Goal: Information Seeking & Learning: Find specific page/section

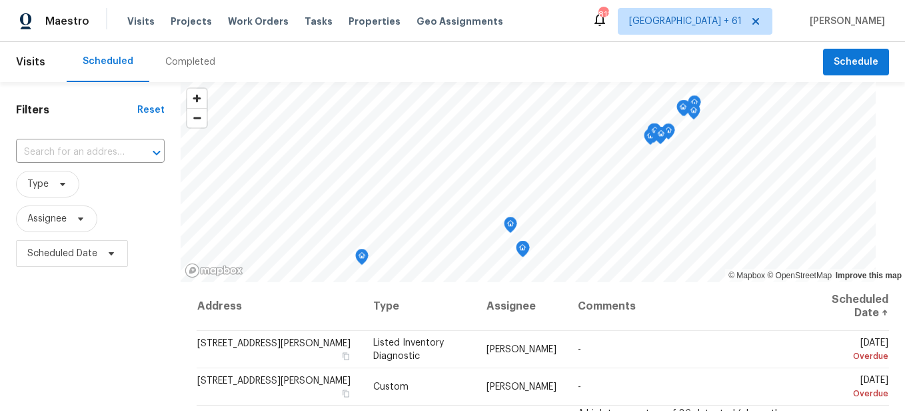
click at [167, 69] on div "Completed" at bounding box center [190, 62] width 82 height 40
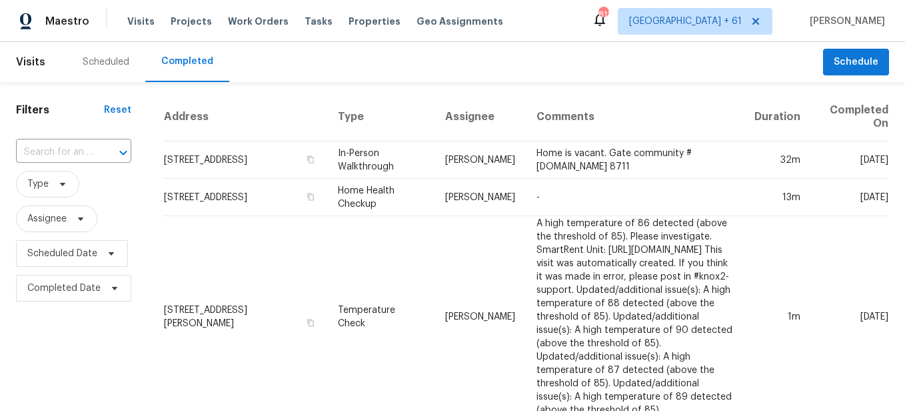
click at [63, 151] on input "text" at bounding box center [55, 152] width 78 height 21
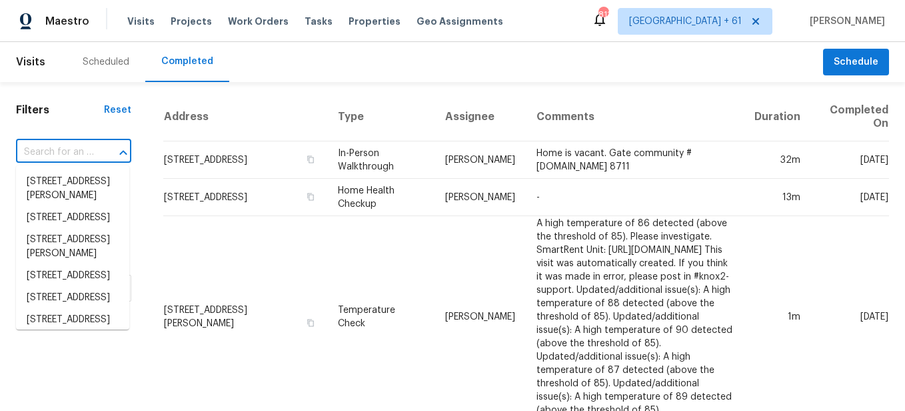
paste input "[STREET_ADDRESS]"
type input "[STREET_ADDRESS]"
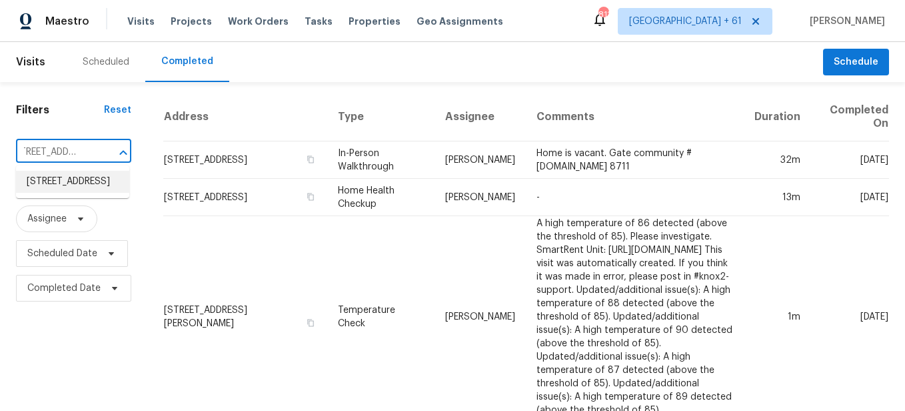
click at [73, 175] on li "[STREET_ADDRESS]" at bounding box center [72, 182] width 113 height 22
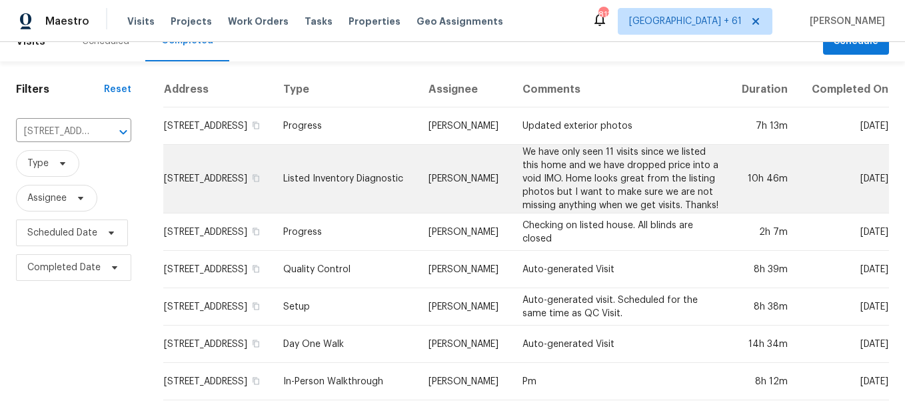
scroll to position [57, 0]
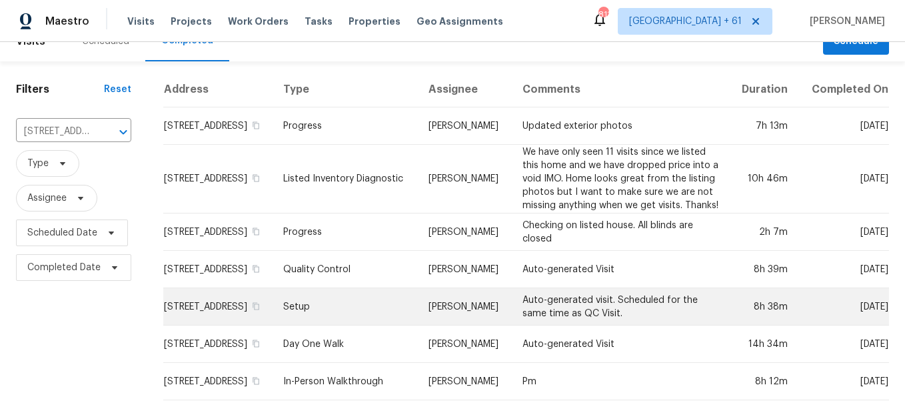
click at [367, 290] on td "Setup" at bounding box center [345, 306] width 145 height 37
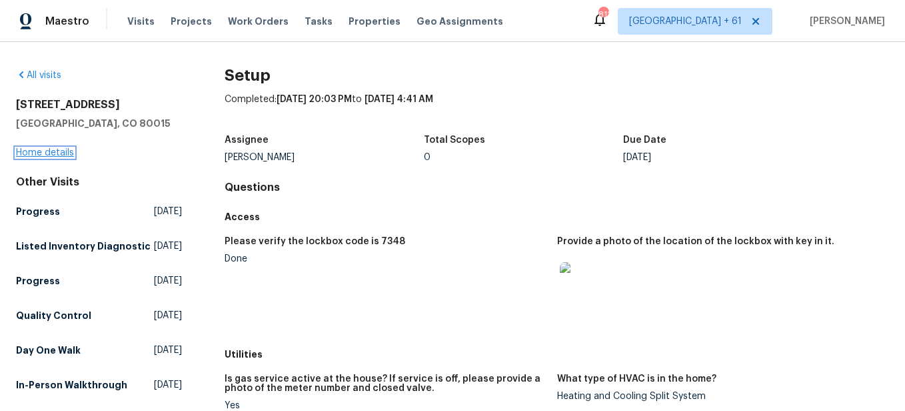
click at [35, 151] on link "Home details" at bounding box center [45, 152] width 58 height 9
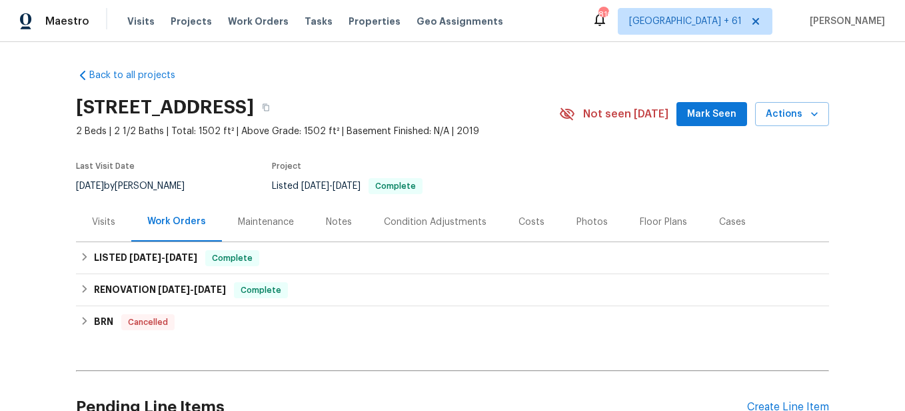
click at [577, 231] on div "Photos" at bounding box center [592, 221] width 63 height 39
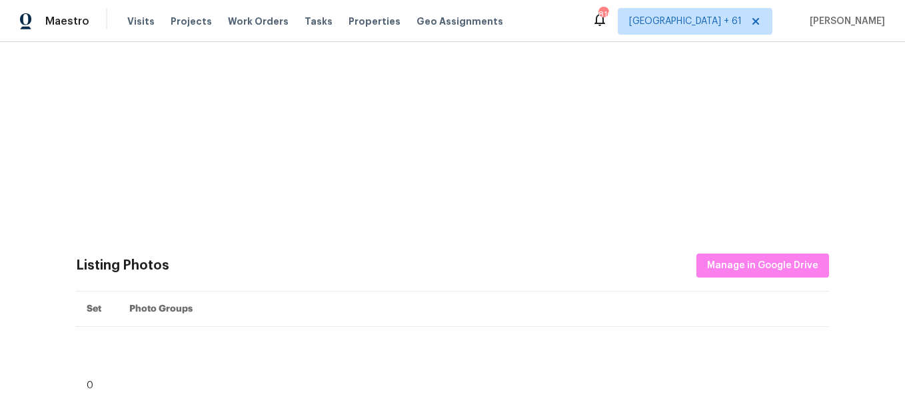
scroll to position [400, 0]
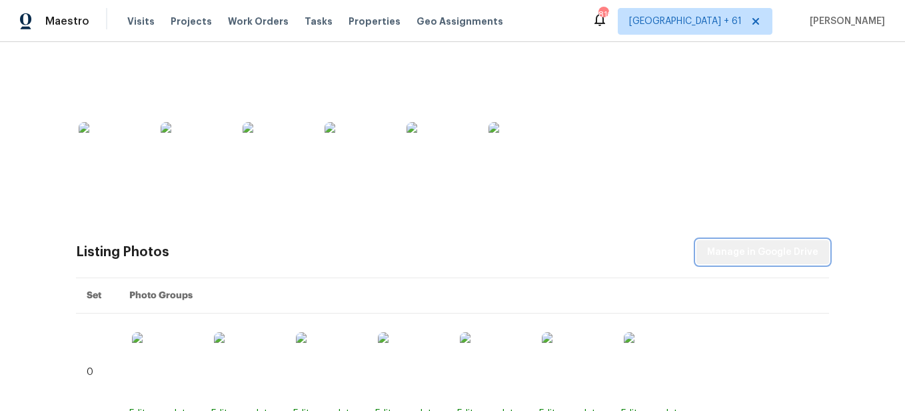
click at [792, 258] on span "Manage in Google Drive" at bounding box center [762, 252] width 111 height 17
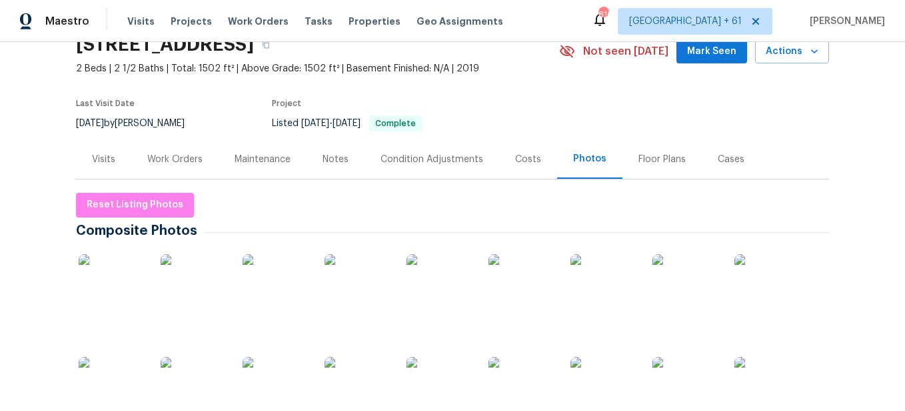
scroll to position [0, 0]
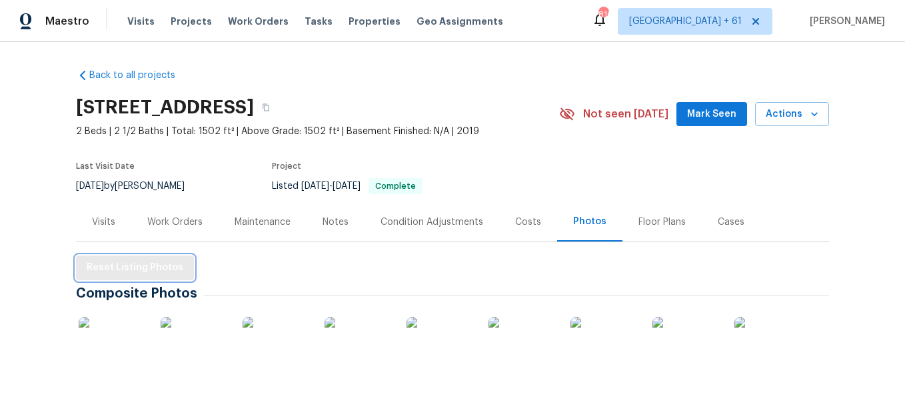
click at [119, 269] on span "Reset Listing Photos" at bounding box center [135, 267] width 97 height 17
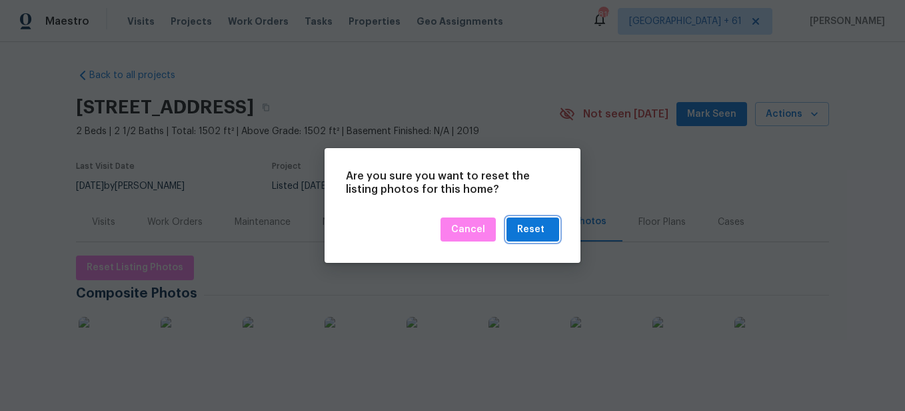
click at [540, 227] on div "Reset" at bounding box center [530, 229] width 27 height 17
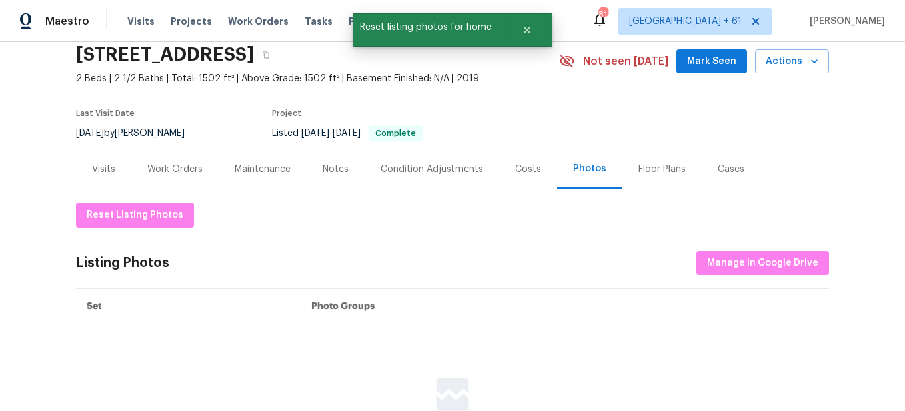
scroll to position [133, 0]
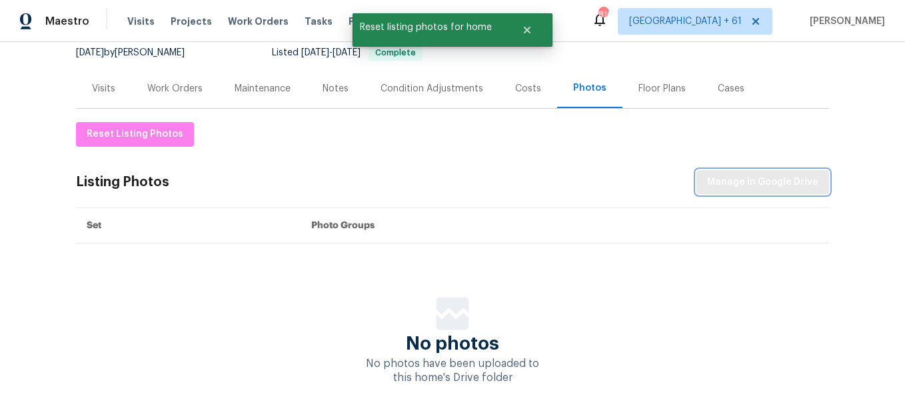
click at [722, 188] on span "Manage in Google Drive" at bounding box center [762, 182] width 111 height 17
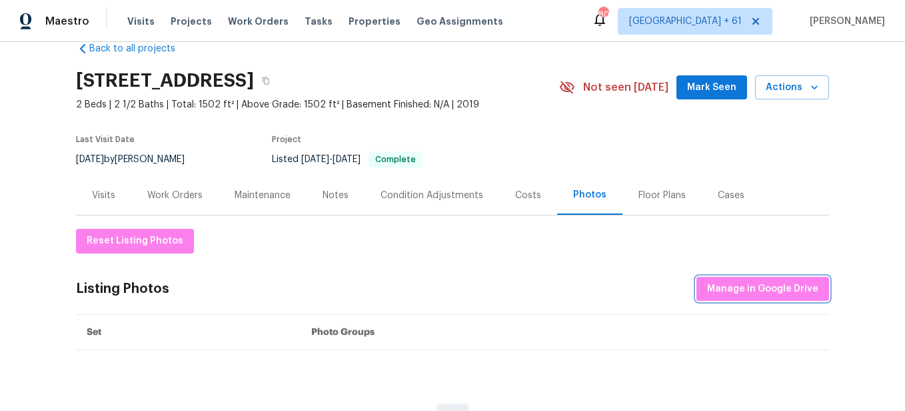
scroll to position [0, 0]
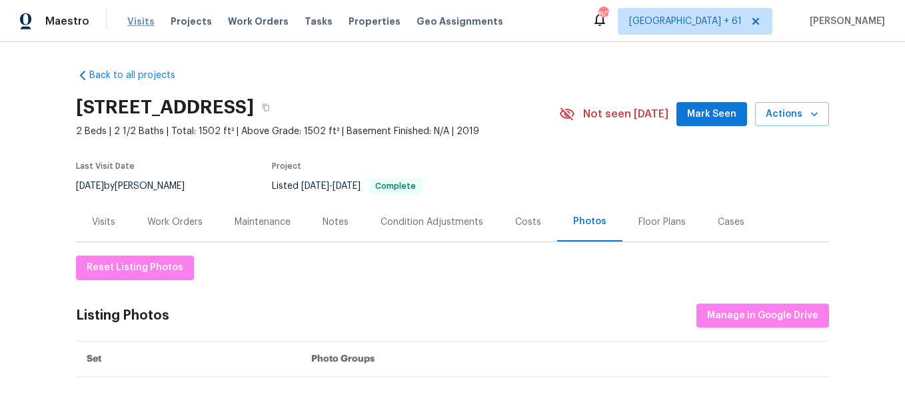
click at [131, 17] on span "Visits" at bounding box center [140, 21] width 27 height 13
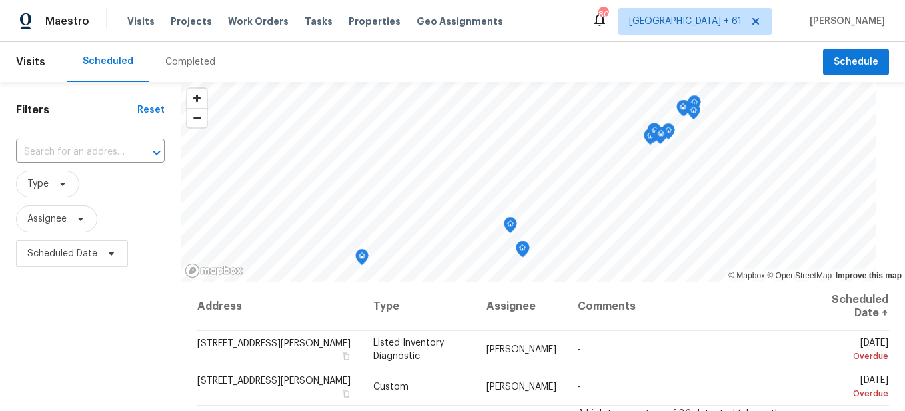
click at [187, 61] on div "Completed" at bounding box center [190, 61] width 50 height 13
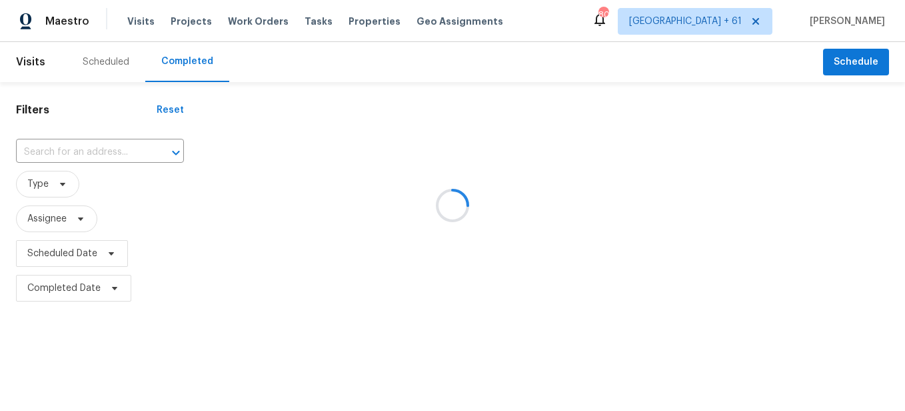
click at [98, 153] on div at bounding box center [452, 205] width 905 height 411
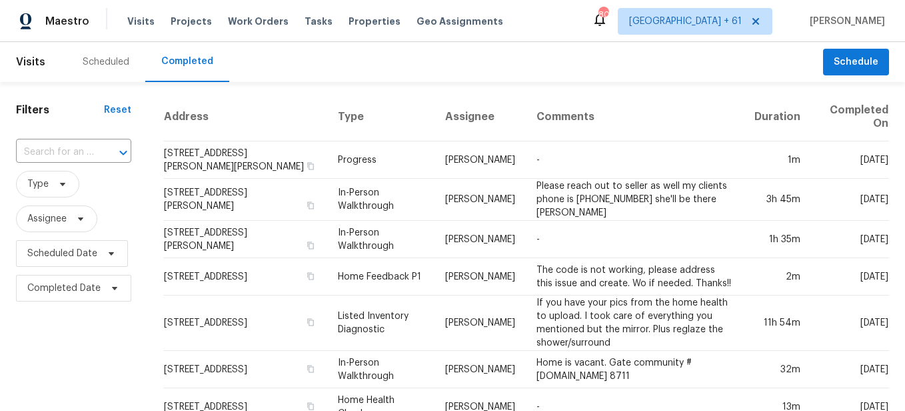
click at [98, 153] on div at bounding box center [114, 152] width 35 height 19
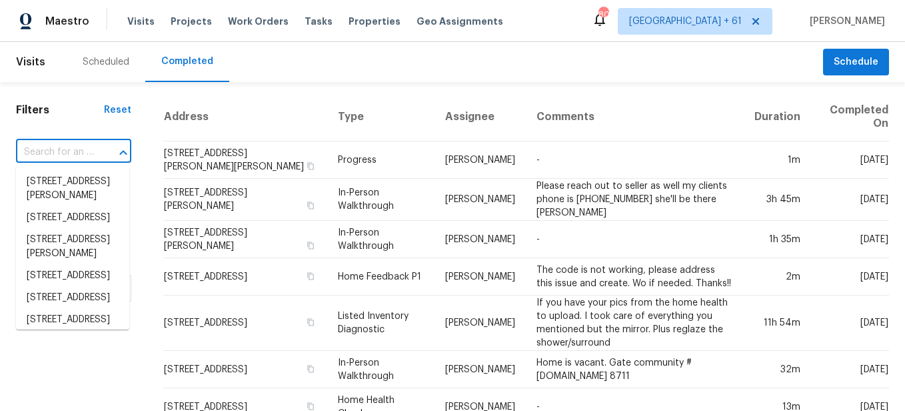
paste input "[STREET_ADDRESS]"
type input "[STREET_ADDRESS]"
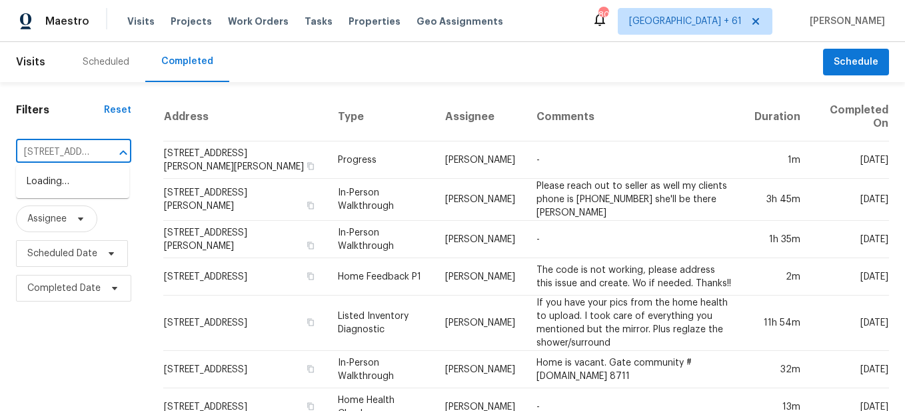
scroll to position [0, 71]
click at [88, 181] on li "[STREET_ADDRESS]" at bounding box center [72, 182] width 113 height 22
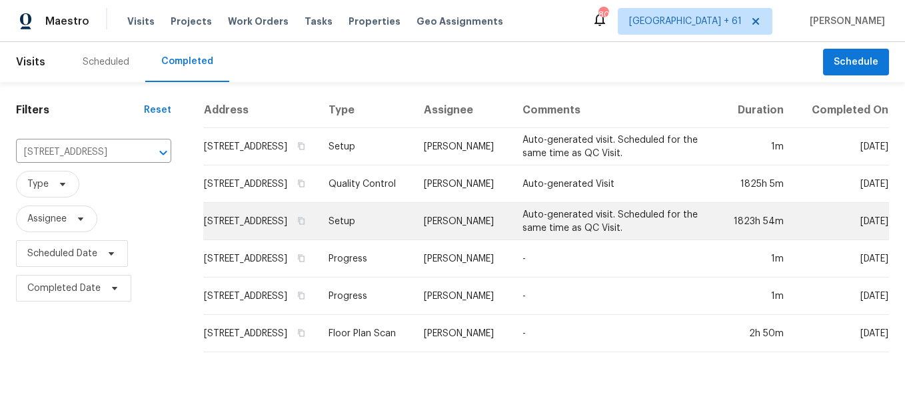
click at [359, 229] on td "Setup" at bounding box center [365, 221] width 95 height 37
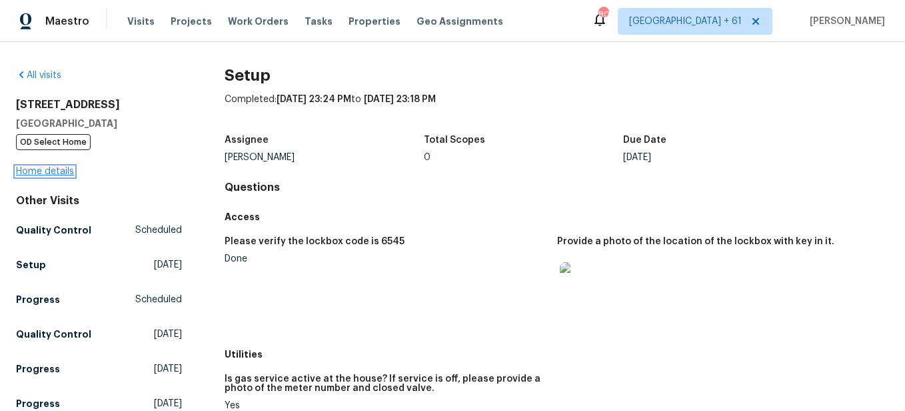
click at [34, 172] on link "Home details" at bounding box center [45, 171] width 58 height 9
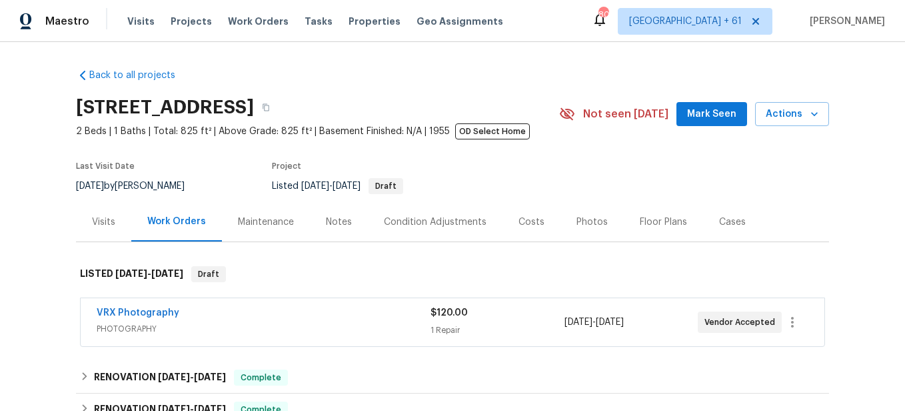
click at [577, 237] on div "Photos" at bounding box center [592, 221] width 63 height 39
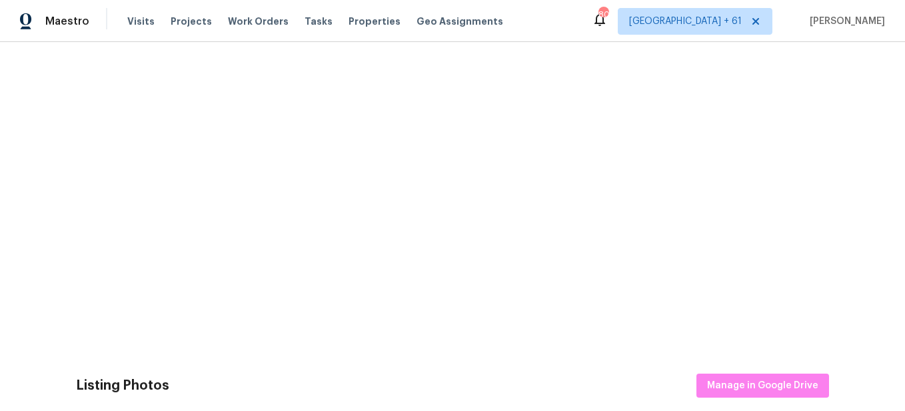
scroll to position [400, 0]
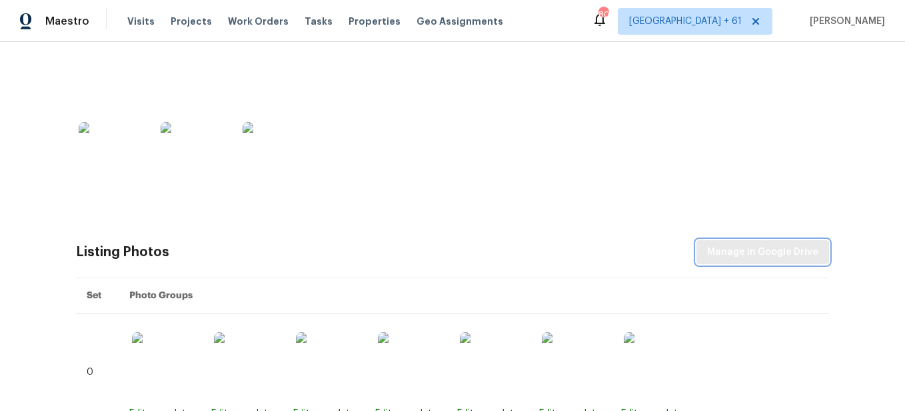
click at [706, 247] on button "Manage in Google Drive" at bounding box center [763, 252] width 133 height 25
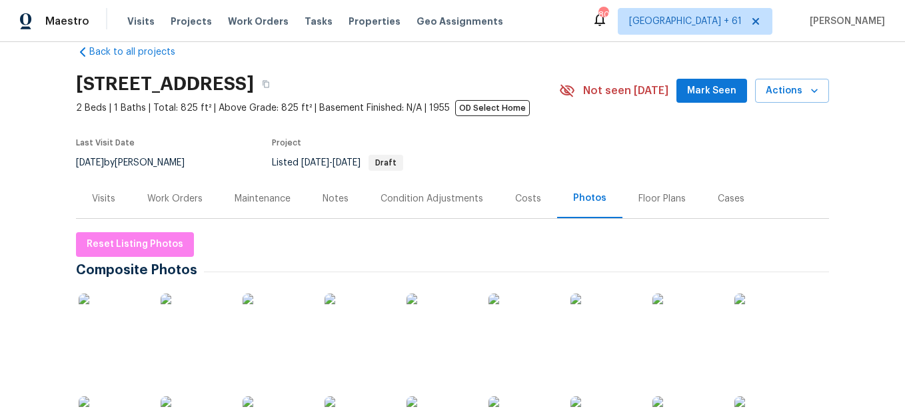
scroll to position [0, 0]
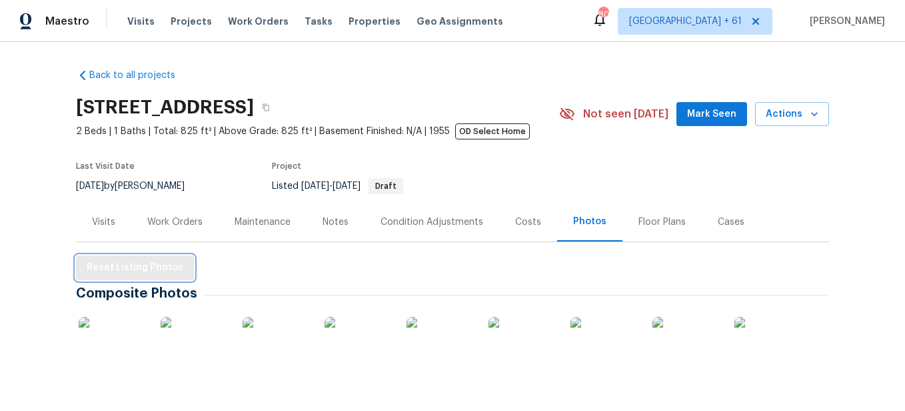
click at [156, 271] on span "Reset Listing Photos" at bounding box center [135, 267] width 97 height 17
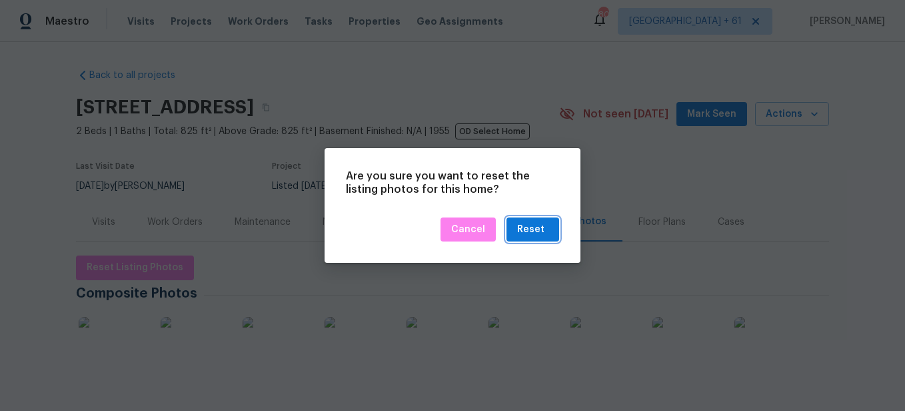
click at [546, 232] on div "Reset" at bounding box center [532, 229] width 31 height 17
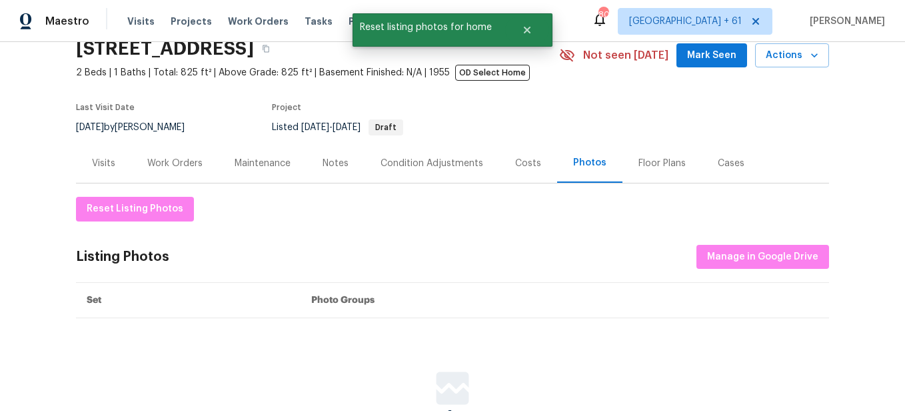
scroll to position [133, 0]
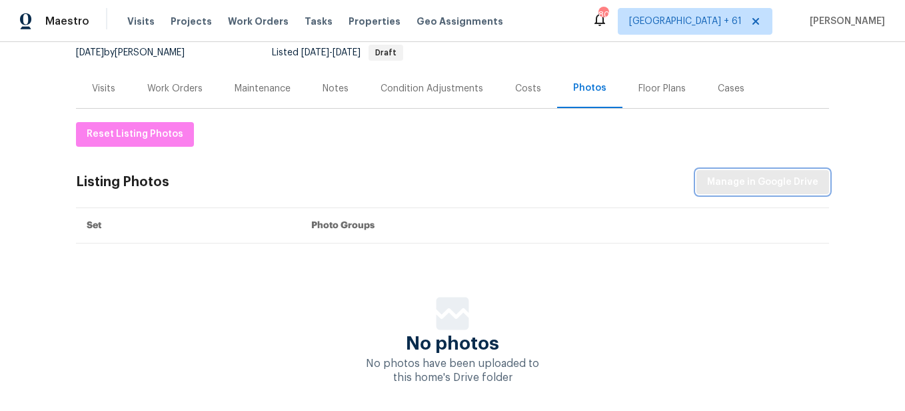
click at [761, 183] on span "Manage in Google Drive" at bounding box center [762, 182] width 111 height 17
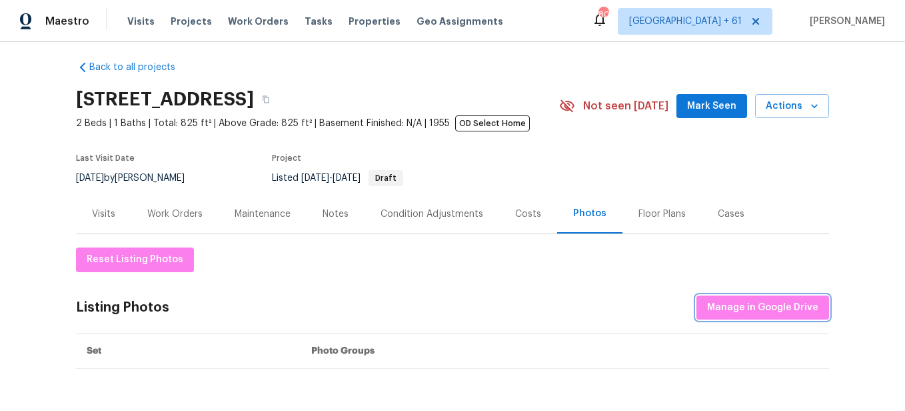
scroll to position [0, 0]
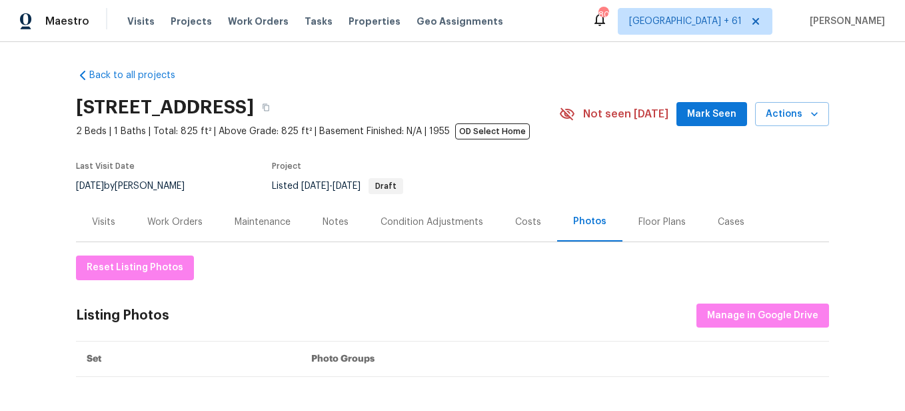
click at [137, 13] on div "Visits Projects Work Orders Tasks Properties Geo Assignments" at bounding box center [323, 21] width 392 height 27
click at [136, 25] on span "Visits" at bounding box center [140, 21] width 27 height 13
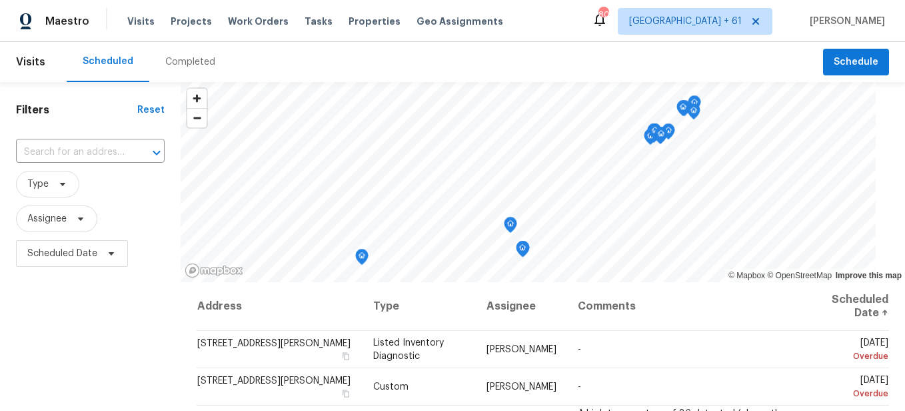
click at [189, 67] on div "Completed" at bounding box center [190, 61] width 50 height 13
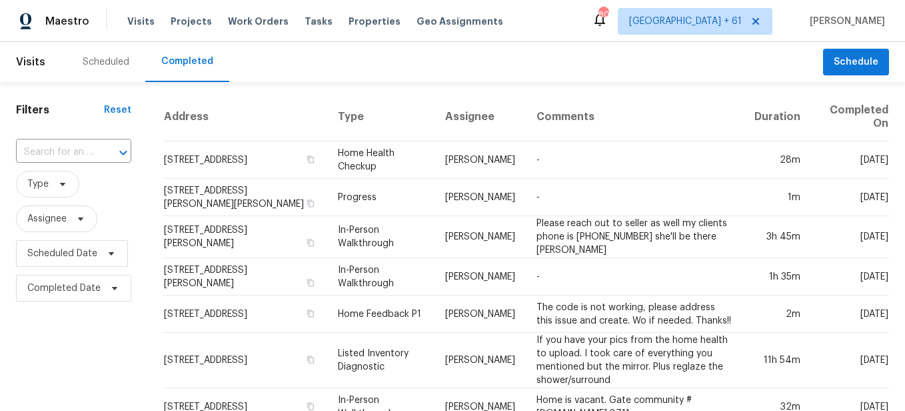
click at [97, 153] on div at bounding box center [114, 152] width 35 height 19
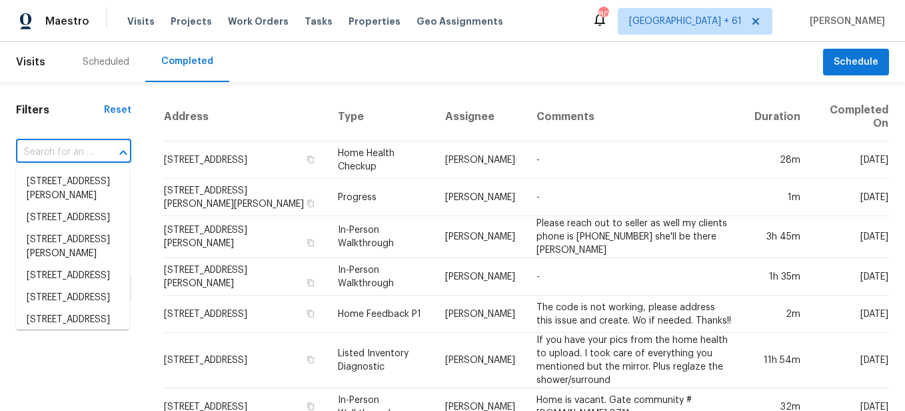
paste input "[STREET_ADDRESS][PERSON_NAME][PERSON_NAME]"
type input "[STREET_ADDRESS][PERSON_NAME][PERSON_NAME]"
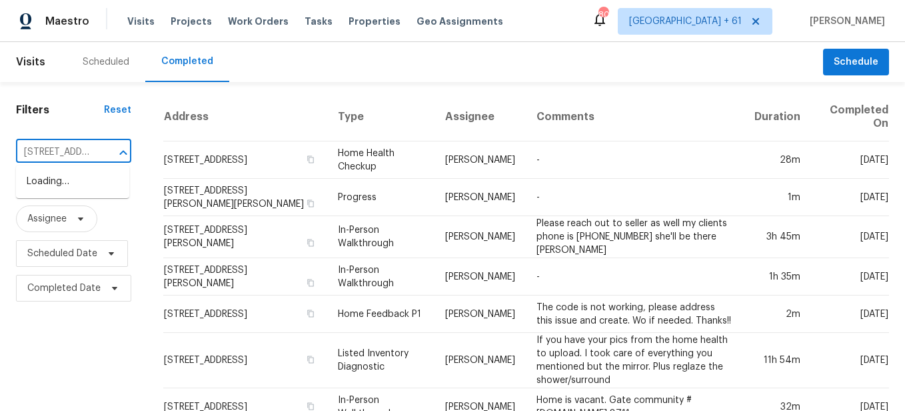
scroll to position [0, 146]
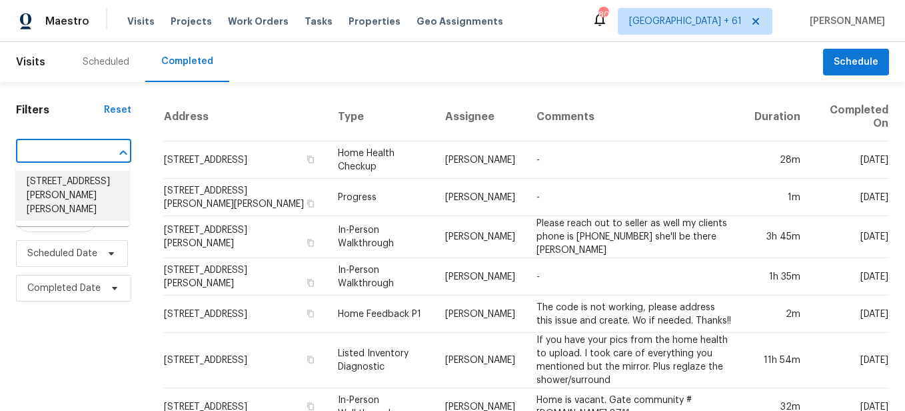
click at [93, 185] on li "[STREET_ADDRESS][PERSON_NAME][PERSON_NAME]" at bounding box center [72, 196] width 113 height 50
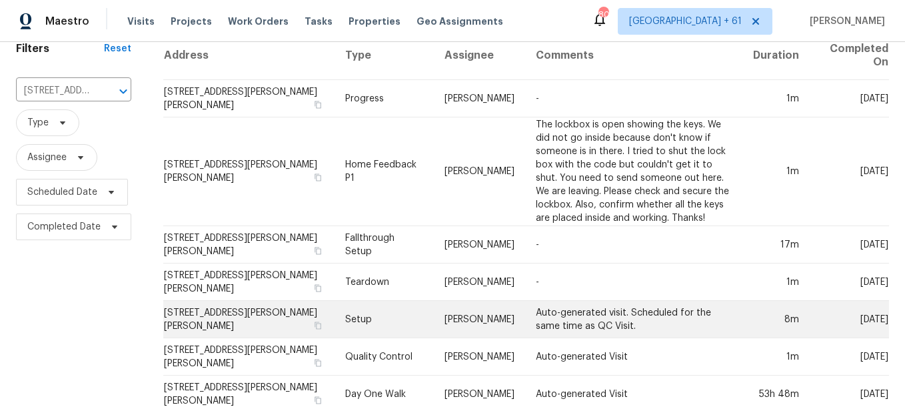
scroll to position [121, 0]
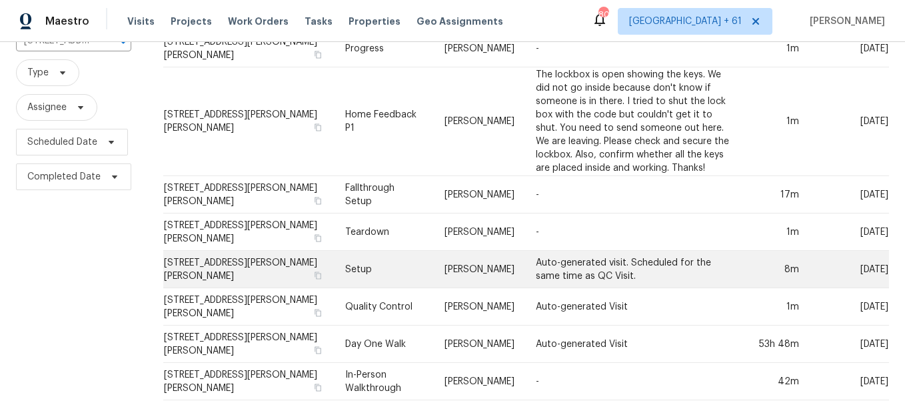
click at [342, 263] on td "Setup" at bounding box center [384, 269] width 99 height 37
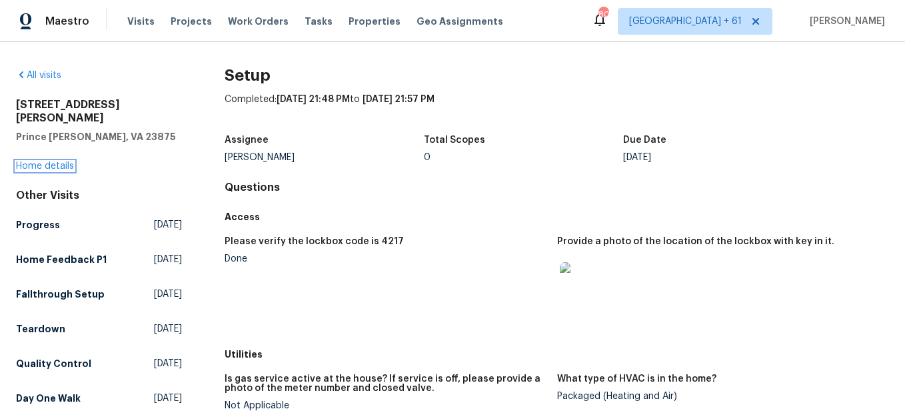
click at [55, 161] on link "Home details" at bounding box center [45, 165] width 58 height 9
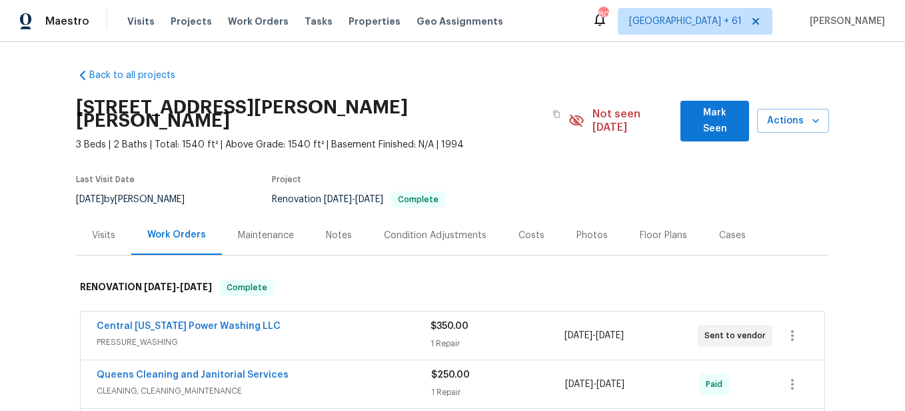
click at [577, 229] on div "Photos" at bounding box center [592, 235] width 31 height 13
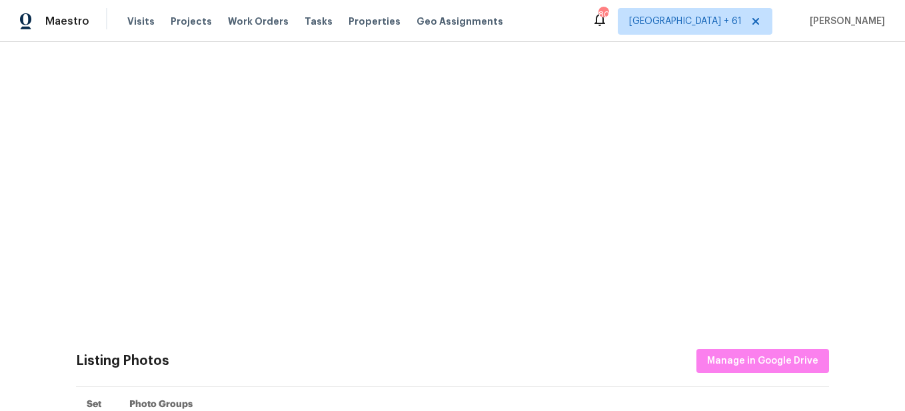
scroll to position [400, 0]
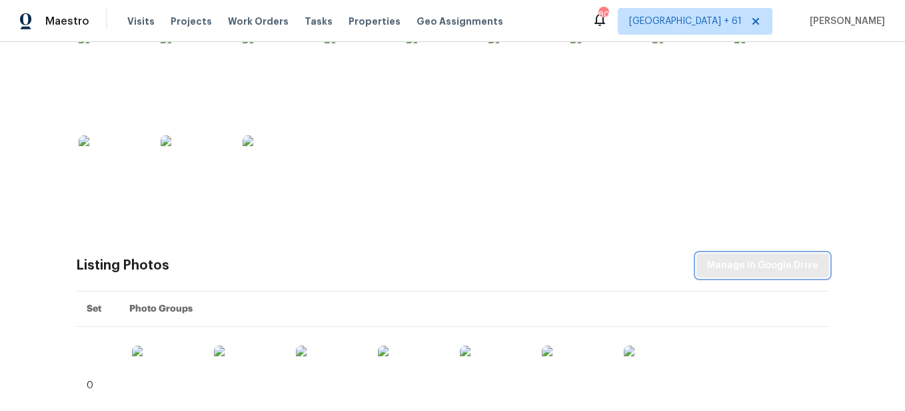
click at [718, 257] on span "Manage in Google Drive" at bounding box center [762, 265] width 111 height 17
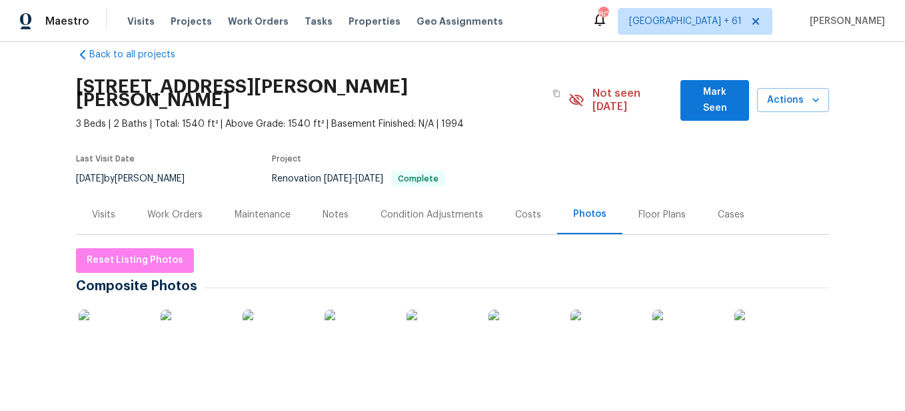
scroll to position [0, 0]
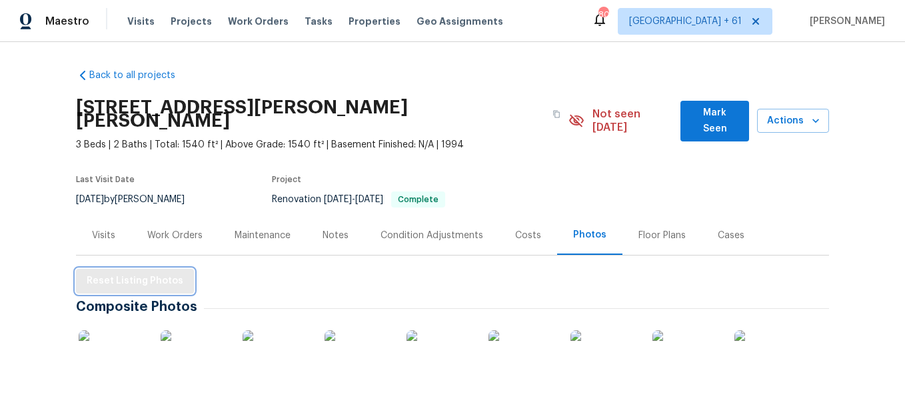
click at [140, 273] on span "Reset Listing Photos" at bounding box center [135, 281] width 97 height 17
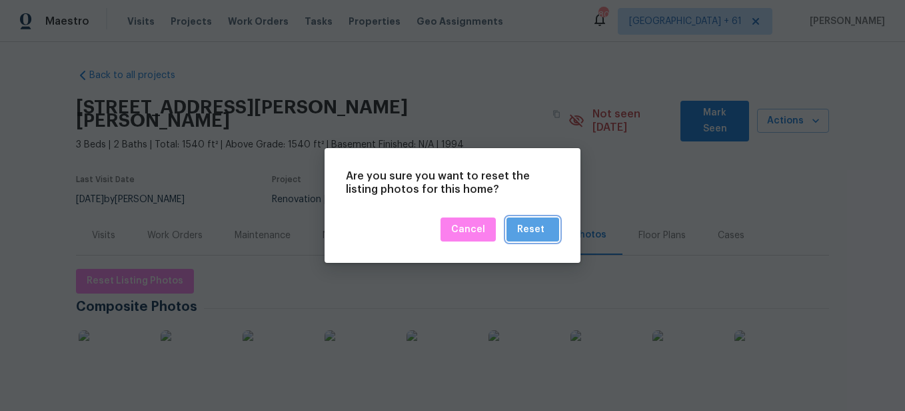
click at [535, 225] on div "Reset" at bounding box center [530, 229] width 27 height 17
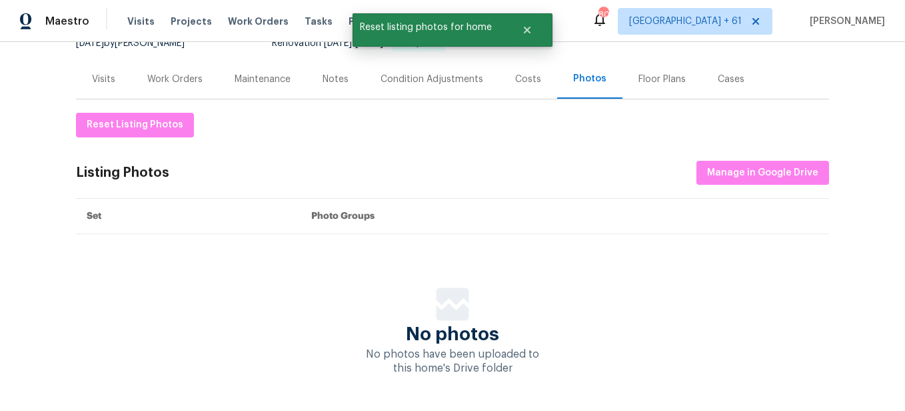
scroll to position [197, 0]
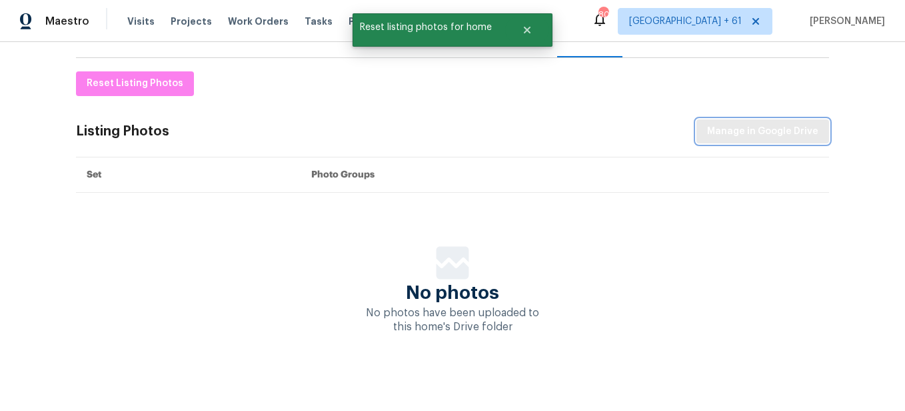
click at [776, 126] on button "Manage in Google Drive" at bounding box center [763, 131] width 133 height 25
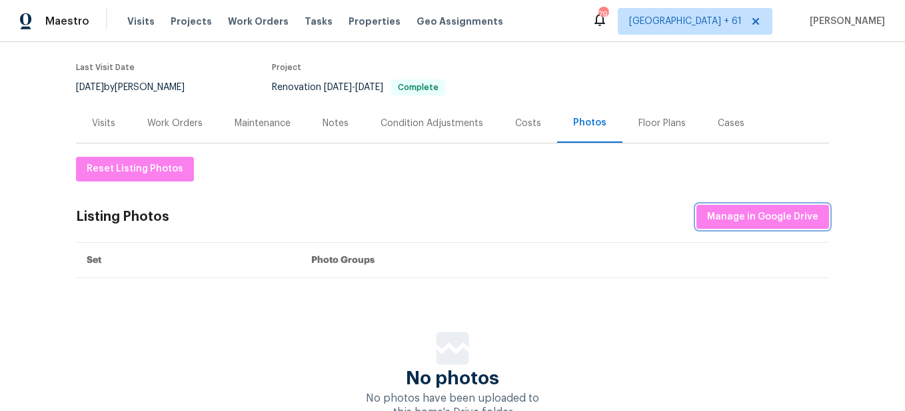
scroll to position [0, 0]
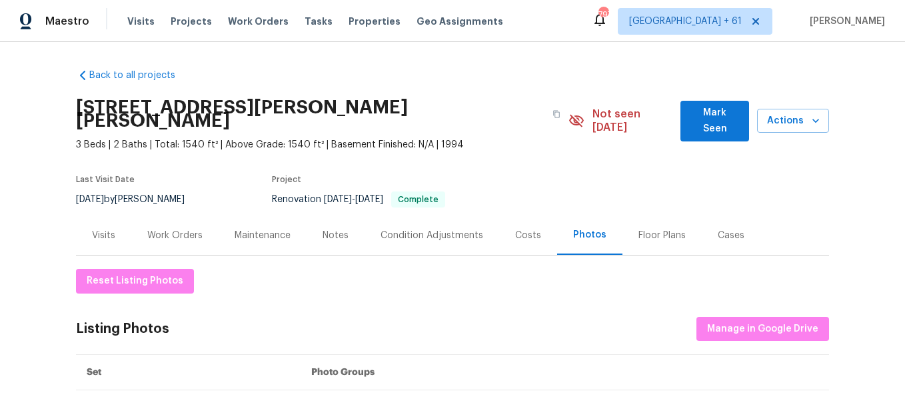
click at [136, 31] on div "Visits Projects Work Orders Tasks Properties Geo Assignments" at bounding box center [323, 21] width 392 height 27
click at [141, 25] on span "Visits" at bounding box center [140, 21] width 27 height 13
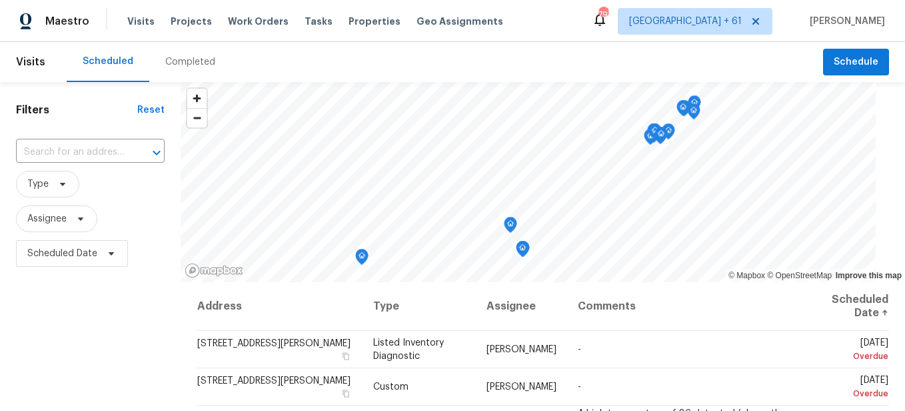
click at [201, 67] on div "Completed" at bounding box center [190, 61] width 50 height 13
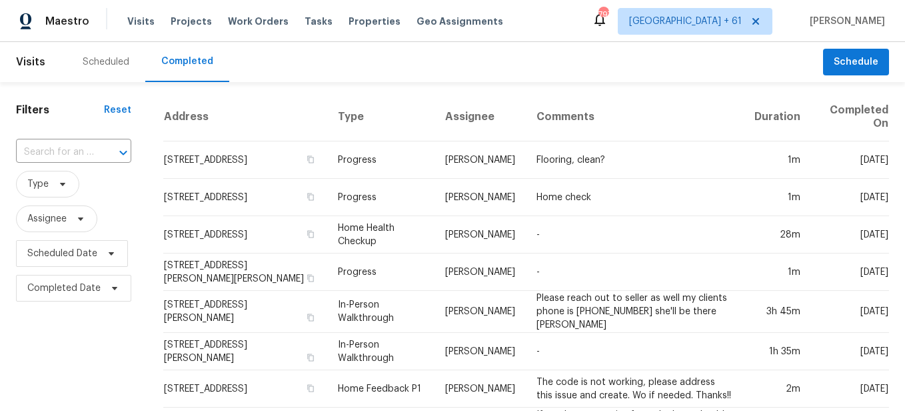
click at [97, 153] on div at bounding box center [114, 152] width 35 height 19
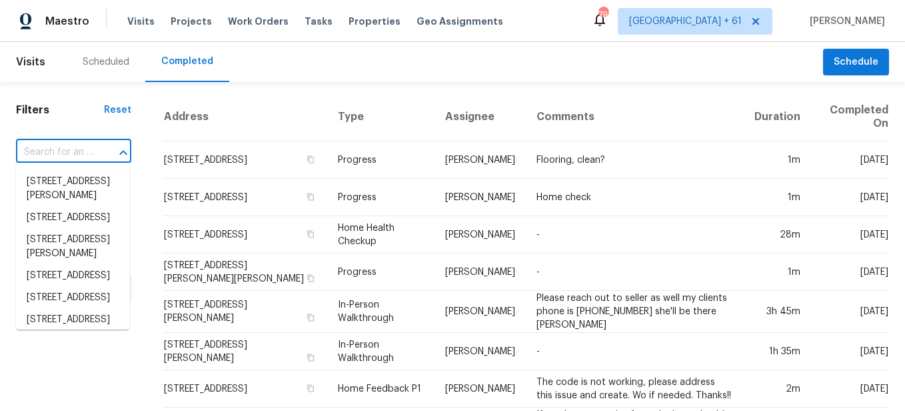
paste input "[STREET_ADDRESS]"
type input "[STREET_ADDRESS]"
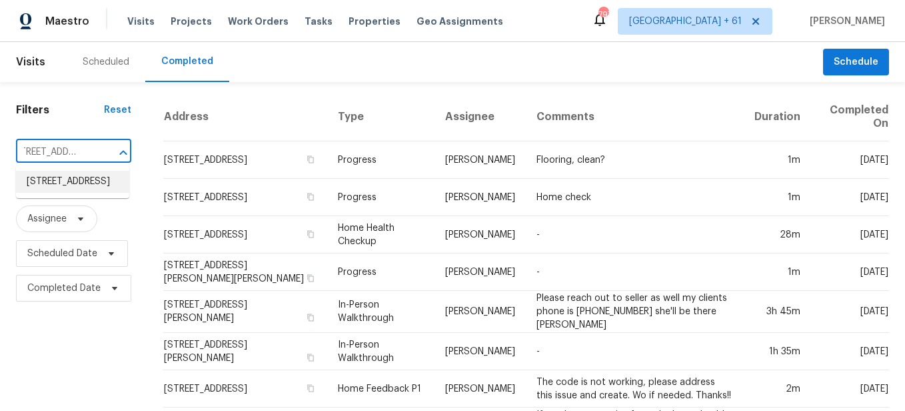
click at [95, 178] on li "[STREET_ADDRESS]" at bounding box center [72, 182] width 113 height 22
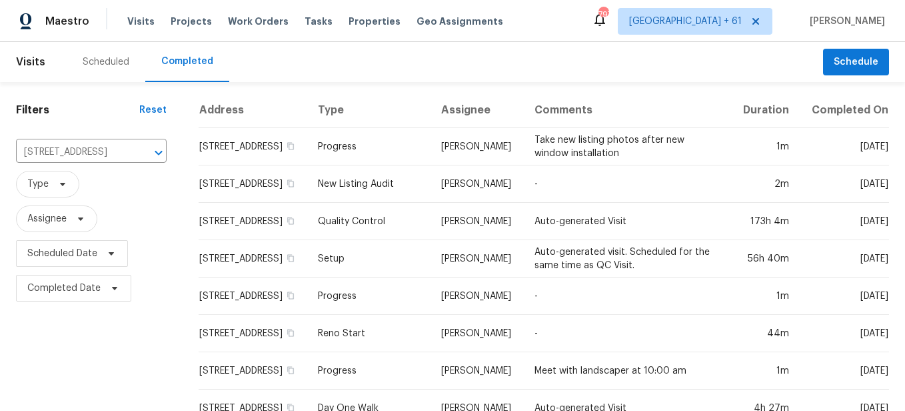
scroll to position [125, 0]
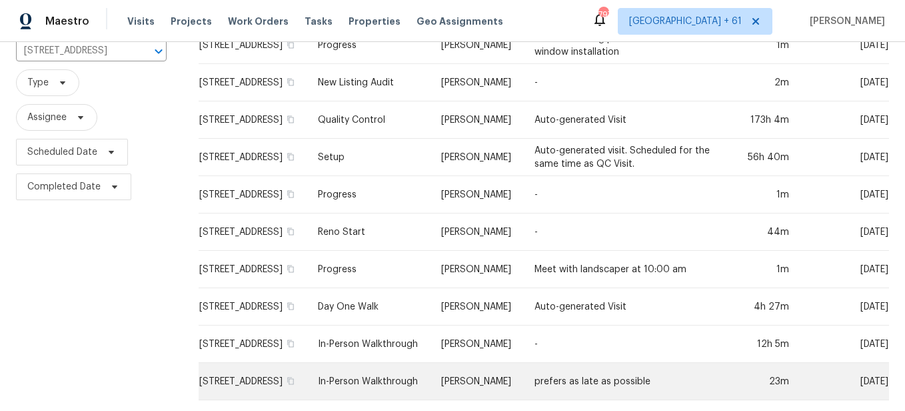
click at [382, 367] on td "In-Person Walkthrough" at bounding box center [368, 381] width 123 height 37
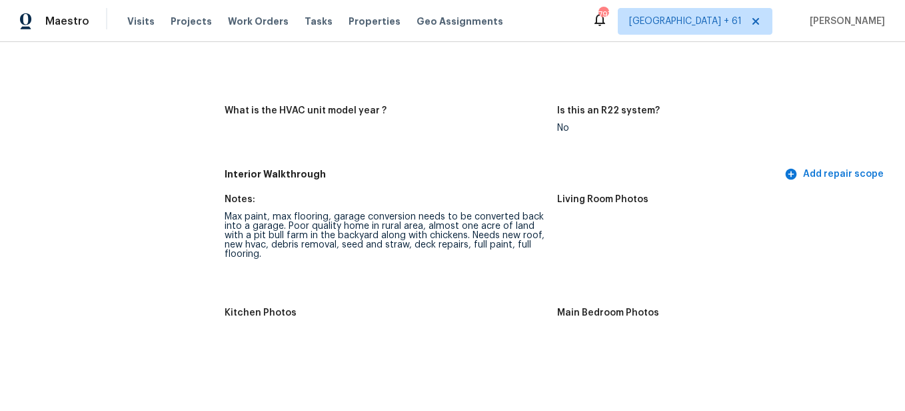
scroll to position [1266, 0]
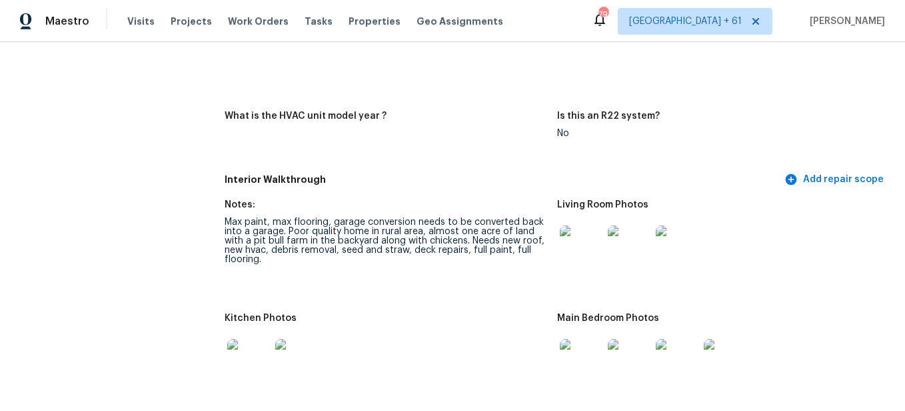
click at [577, 262] on img at bounding box center [581, 246] width 43 height 43
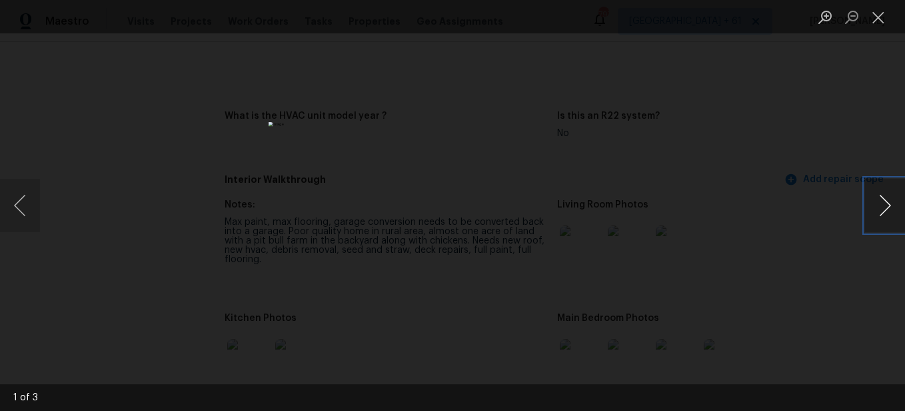
click at [881, 208] on button "Next image" at bounding box center [885, 205] width 40 height 53
click at [20, 213] on button "Previous image" at bounding box center [20, 205] width 40 height 53
click at [877, 207] on button "Next image" at bounding box center [885, 205] width 40 height 53
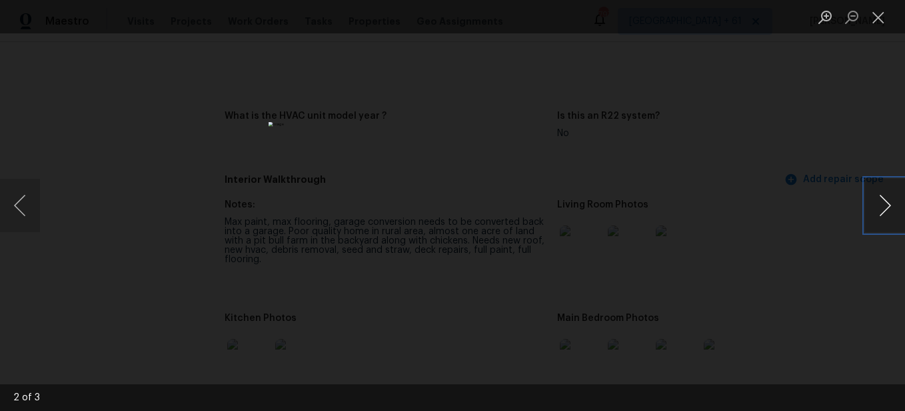
click at [877, 207] on button "Next image" at bounding box center [885, 205] width 40 height 53
click at [880, 13] on button "Close lightbox" at bounding box center [878, 16] width 27 height 23
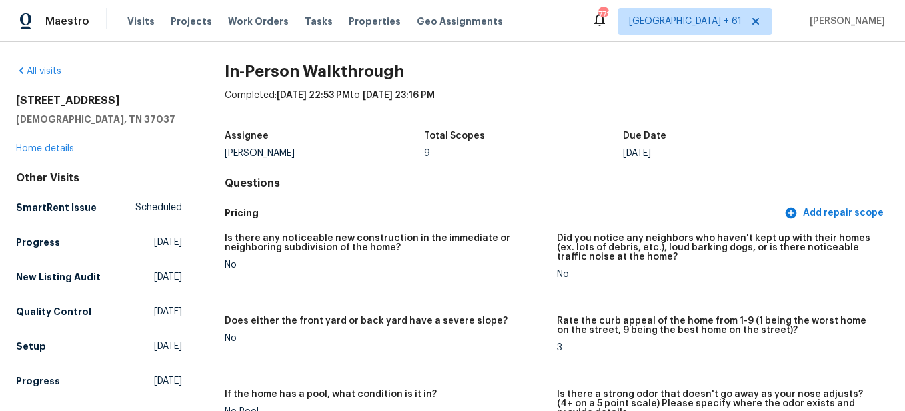
scroll to position [0, 0]
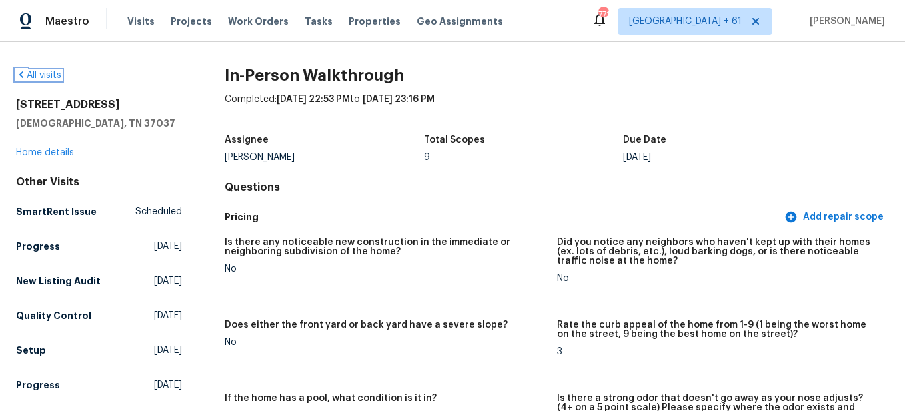
click at [39, 78] on link "All visits" at bounding box center [38, 75] width 45 height 9
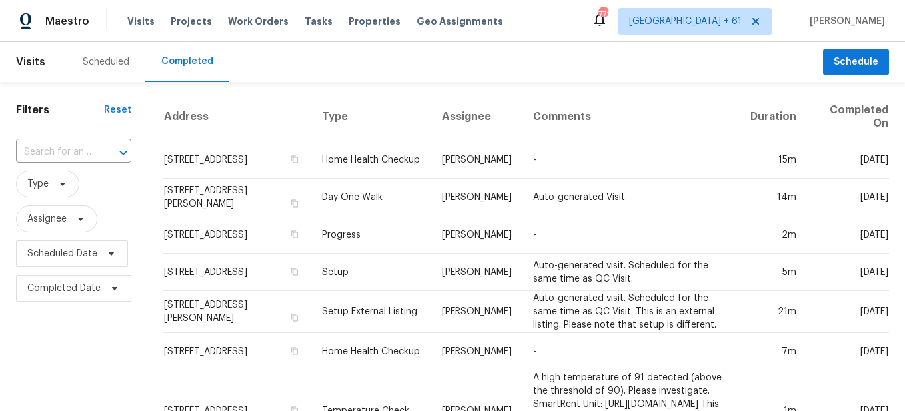
click at [97, 153] on div at bounding box center [114, 152] width 35 height 19
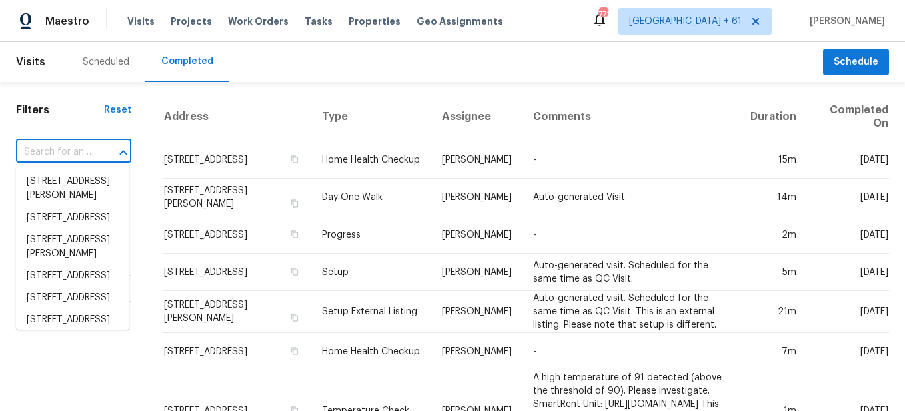
paste input "[STREET_ADDRESS]"
type input "[STREET_ADDRESS]"
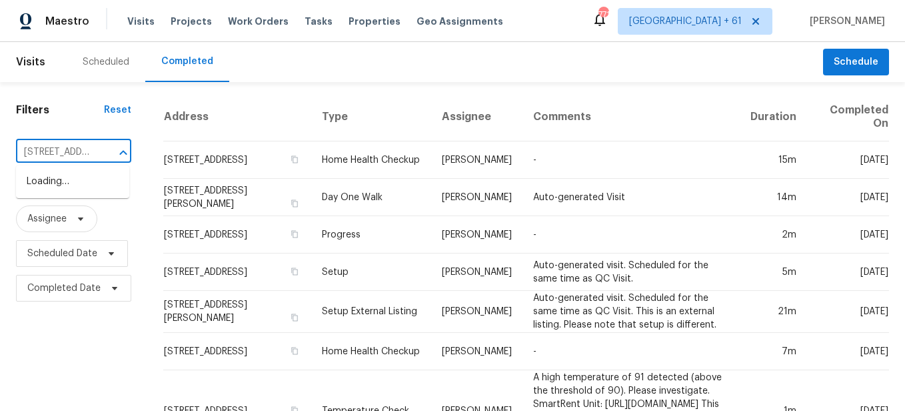
scroll to position [0, 145]
click at [80, 193] on li "[STREET_ADDRESS]" at bounding box center [72, 182] width 113 height 22
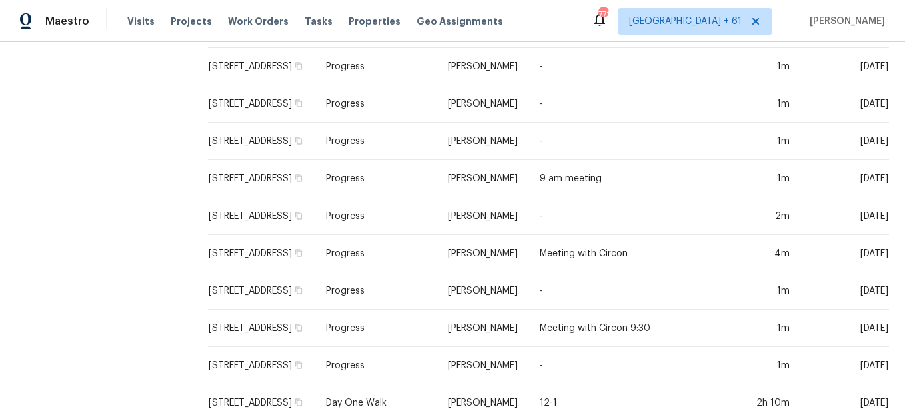
scroll to position [461, 0]
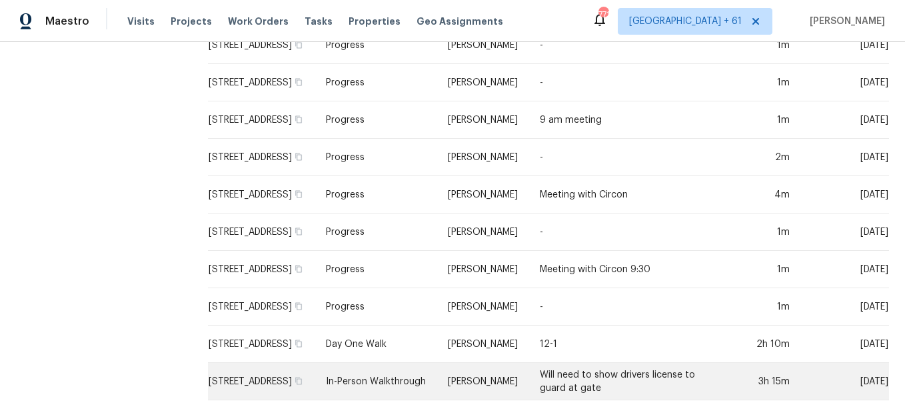
click at [391, 364] on td "In-Person Walkthrough" at bounding box center [376, 381] width 122 height 37
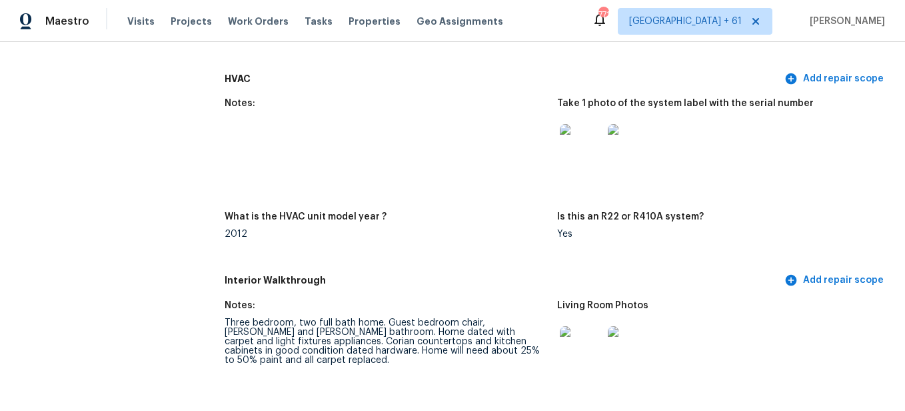
scroll to position [1333, 0]
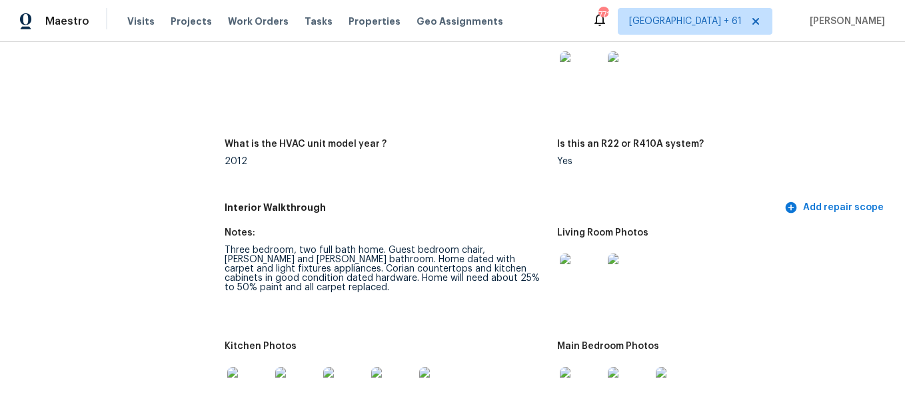
click at [598, 269] on div at bounding box center [581, 274] width 48 height 59
click at [585, 269] on img at bounding box center [581, 274] width 43 height 43
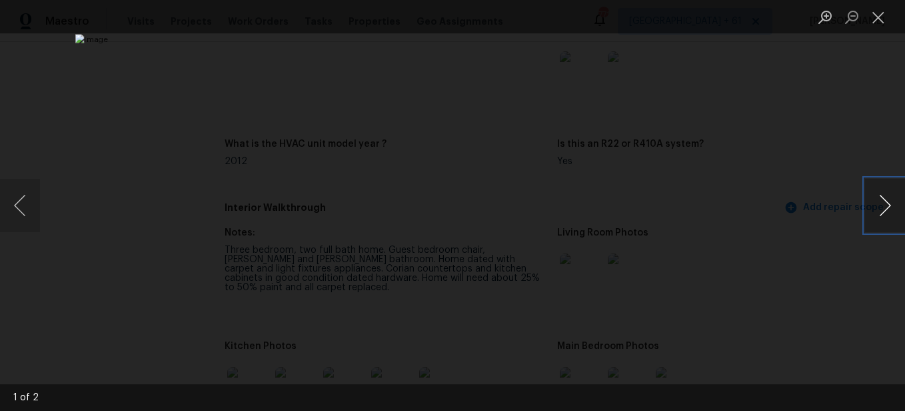
click at [879, 206] on button "Next image" at bounding box center [885, 205] width 40 height 53
click at [35, 203] on button "Previous image" at bounding box center [20, 205] width 40 height 53
click at [872, 15] on button "Close lightbox" at bounding box center [878, 16] width 27 height 23
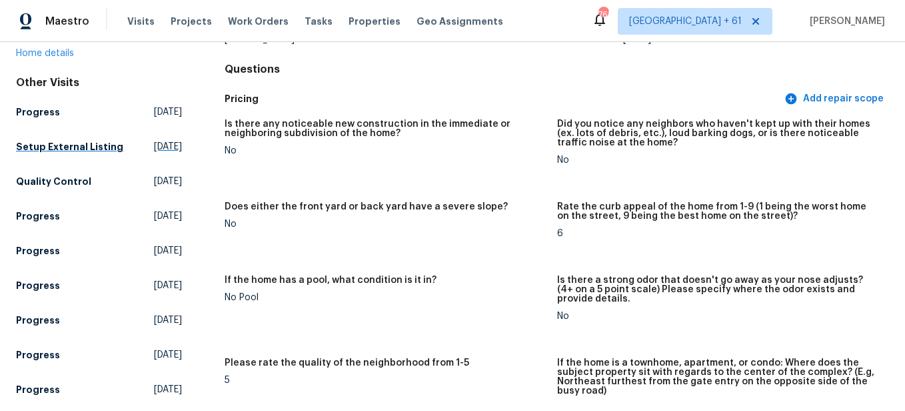
scroll to position [0, 0]
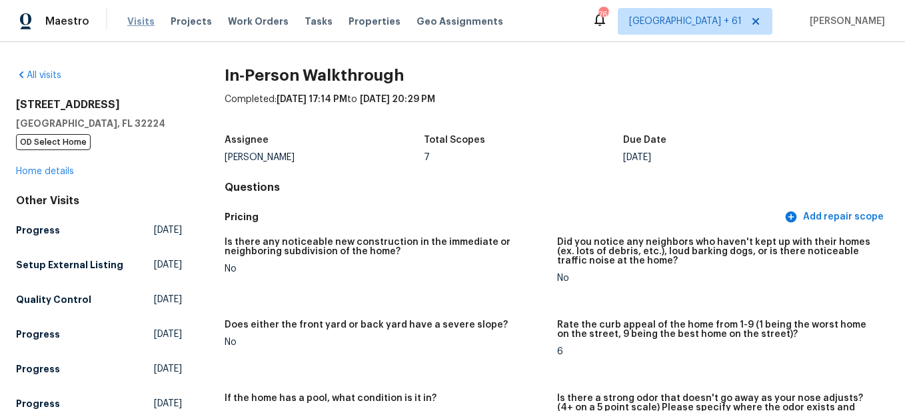
click at [133, 20] on span "Visits" at bounding box center [140, 21] width 27 height 13
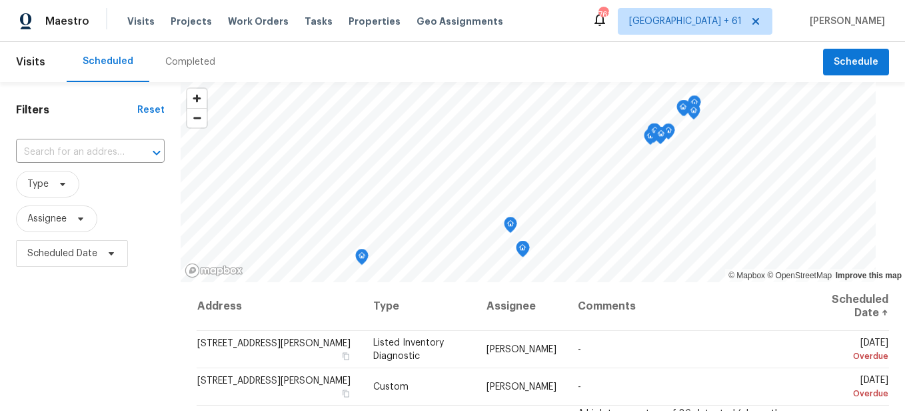
click at [177, 59] on div "Completed" at bounding box center [190, 61] width 50 height 13
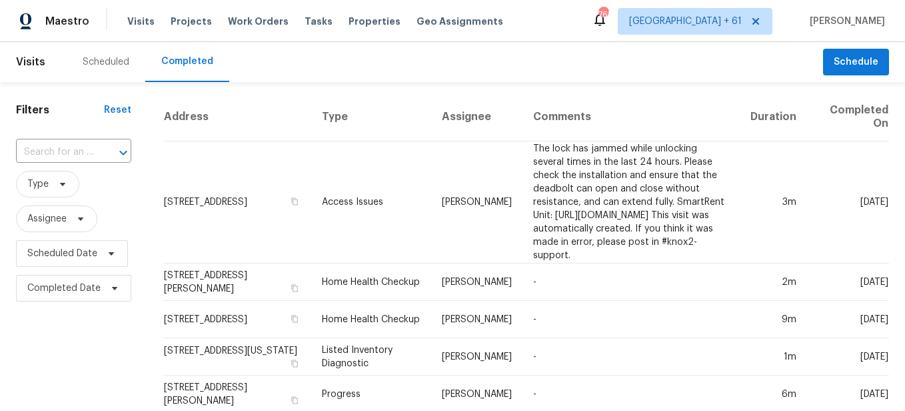
click at [104, 153] on div at bounding box center [114, 152] width 35 height 19
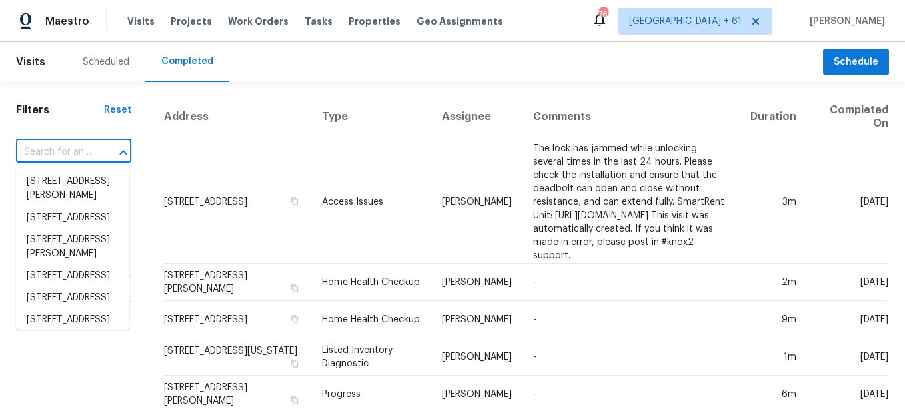
paste input "[STREET_ADDRESS]"
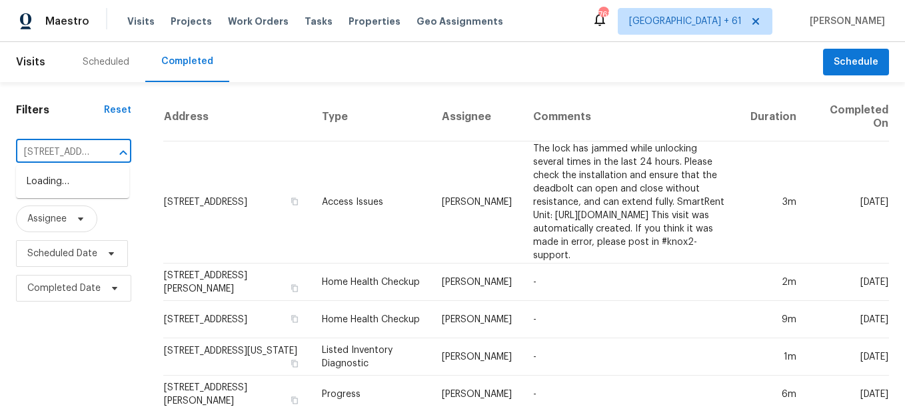
type input "[STREET_ADDRESS]"
click at [98, 191] on li "[STREET_ADDRESS]" at bounding box center [72, 182] width 113 height 22
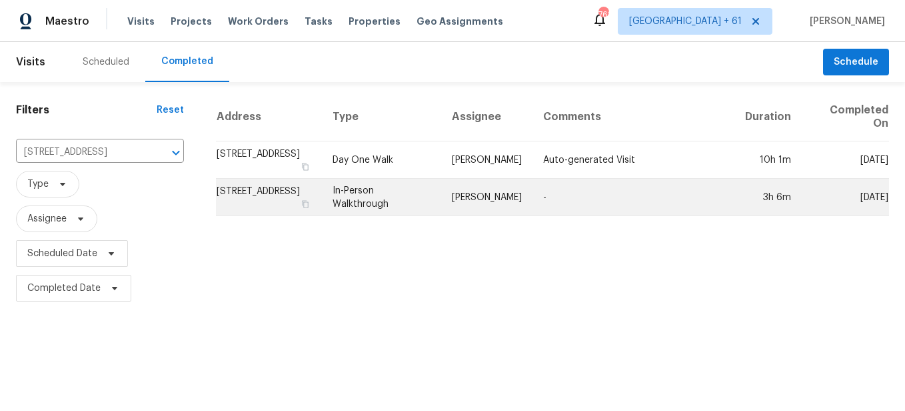
click at [385, 201] on td "In-Person Walkthrough" at bounding box center [381, 197] width 119 height 37
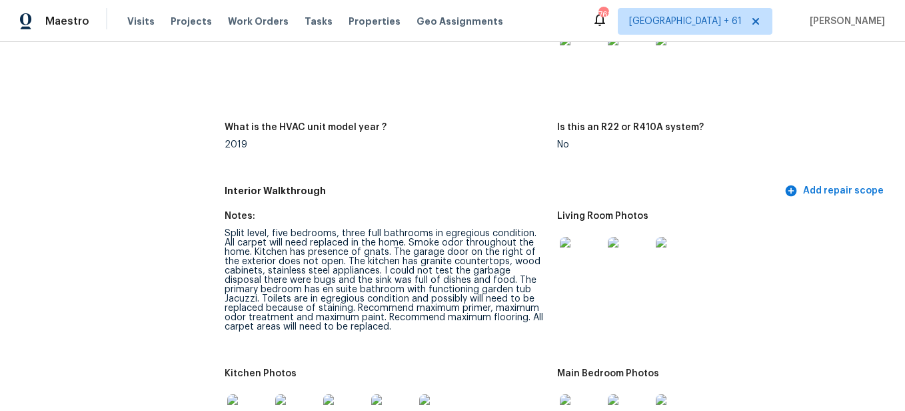
scroll to position [1400, 0]
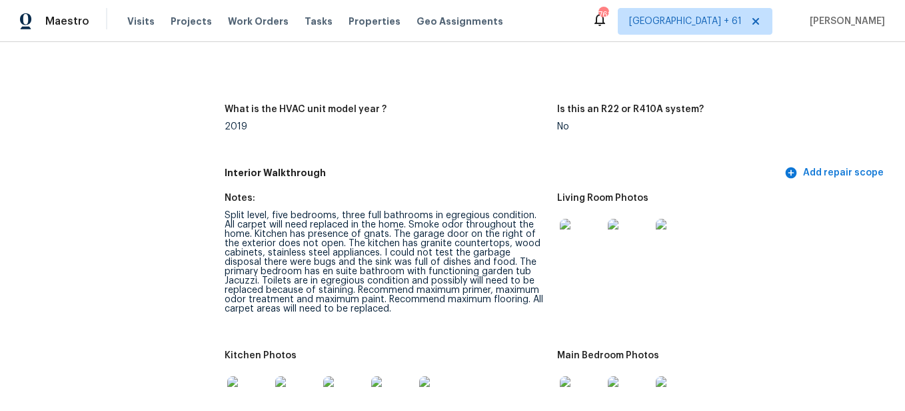
click at [581, 248] on img at bounding box center [581, 240] width 43 height 43
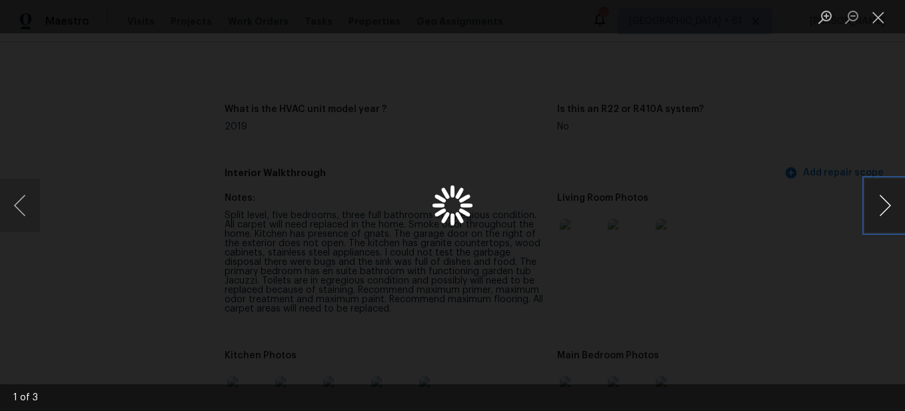
click at [878, 213] on button "Next image" at bounding box center [885, 205] width 40 height 53
click at [875, 211] on button "Next image" at bounding box center [885, 205] width 40 height 53
click at [879, 207] on button "Next image" at bounding box center [885, 205] width 40 height 53
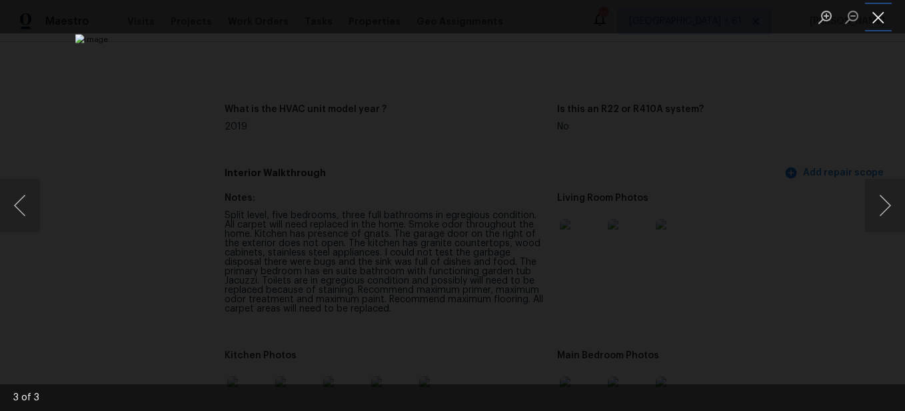
click at [883, 17] on button "Close lightbox" at bounding box center [878, 16] width 27 height 23
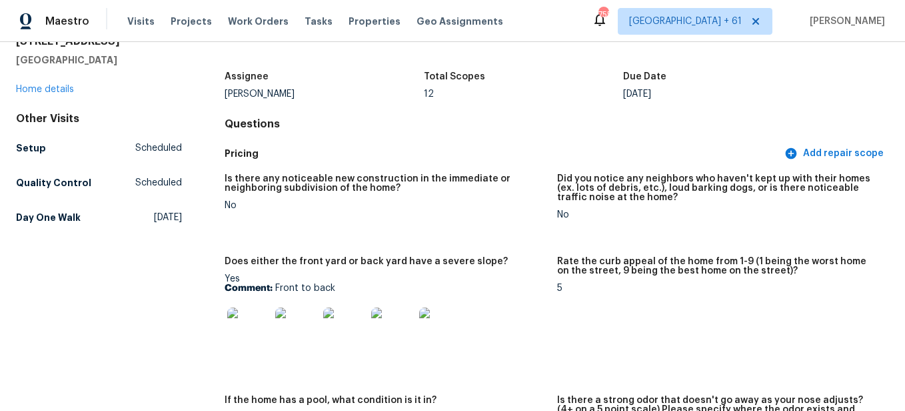
scroll to position [0, 0]
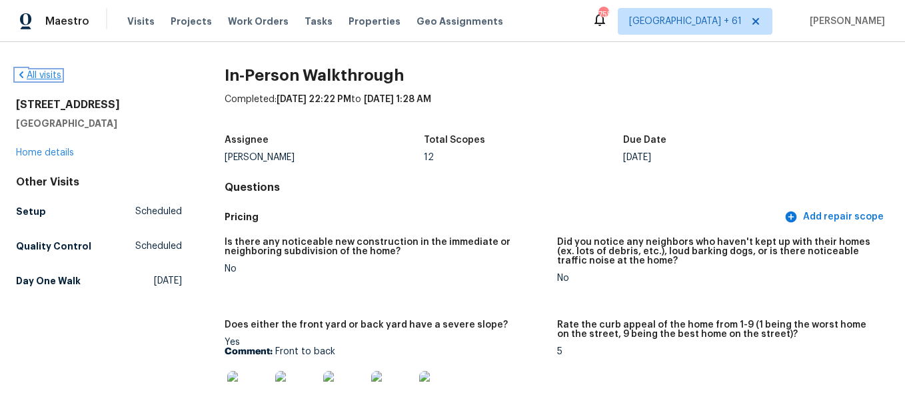
click at [44, 78] on link "All visits" at bounding box center [38, 75] width 45 height 9
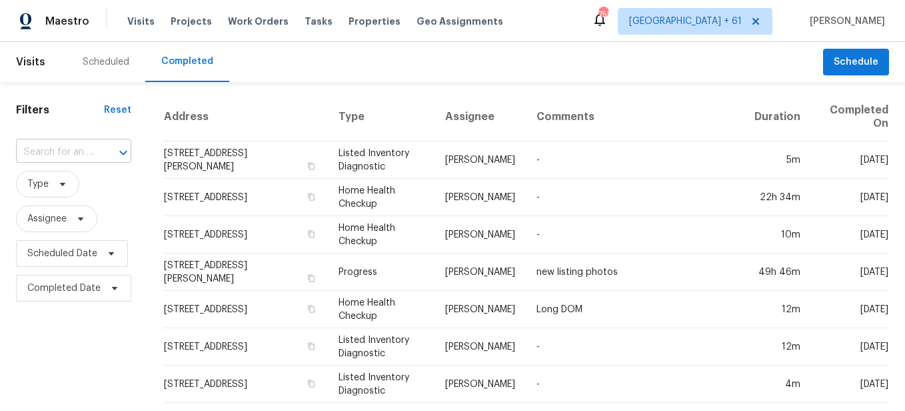
click at [97, 155] on div at bounding box center [114, 152] width 35 height 19
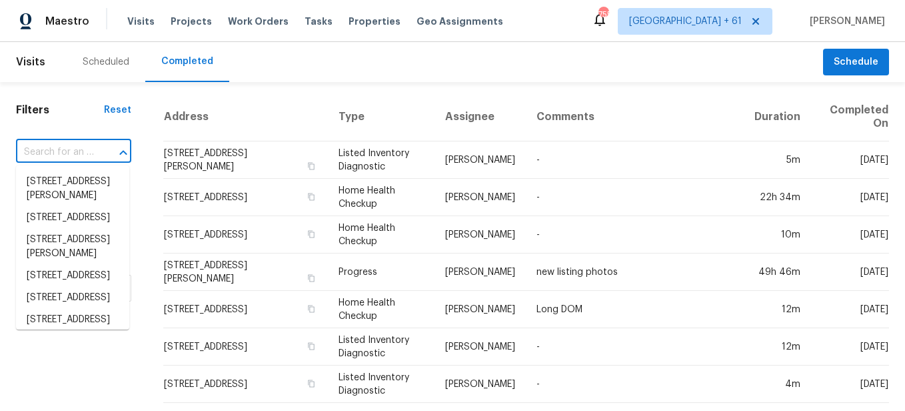
paste input "[STREET_ADDRESS][DEMOGRAPHIC_DATA]"
type input "[STREET_ADDRESS][DEMOGRAPHIC_DATA]"
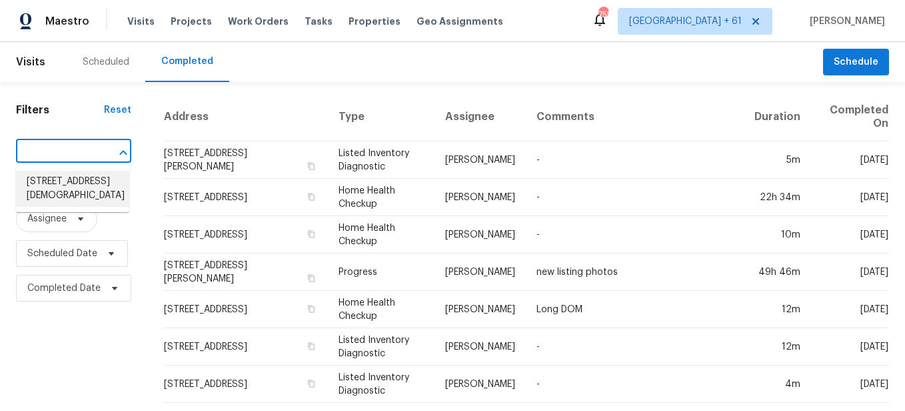
click at [95, 185] on li "[STREET_ADDRESS][DEMOGRAPHIC_DATA]" at bounding box center [72, 189] width 113 height 36
